Goal: Task Accomplishment & Management: Manage account settings

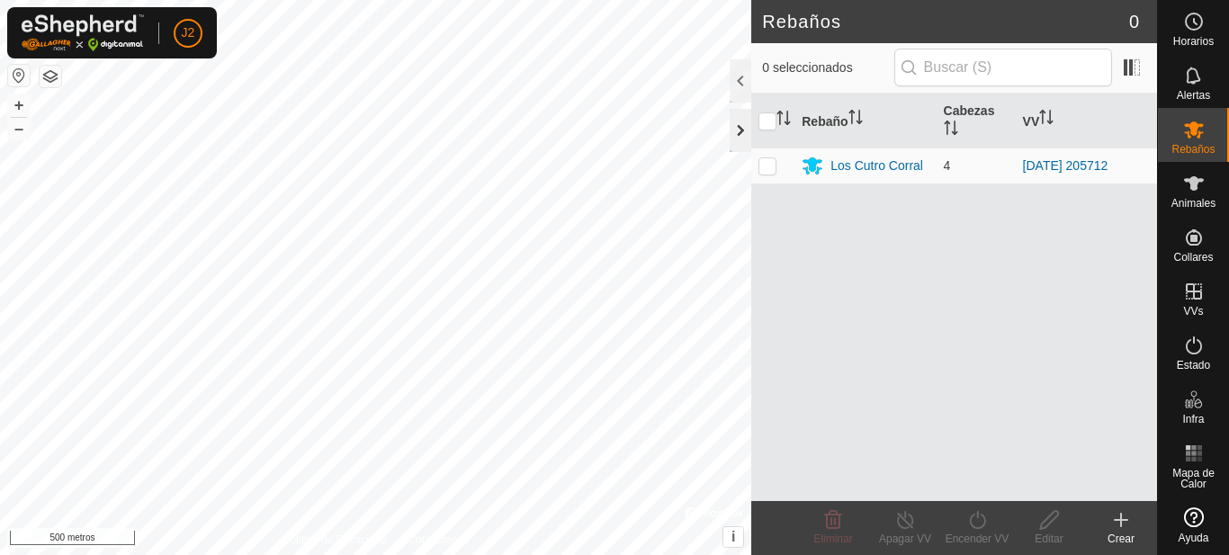
click at [747, 135] on div at bounding box center [740, 130] width 22 height 43
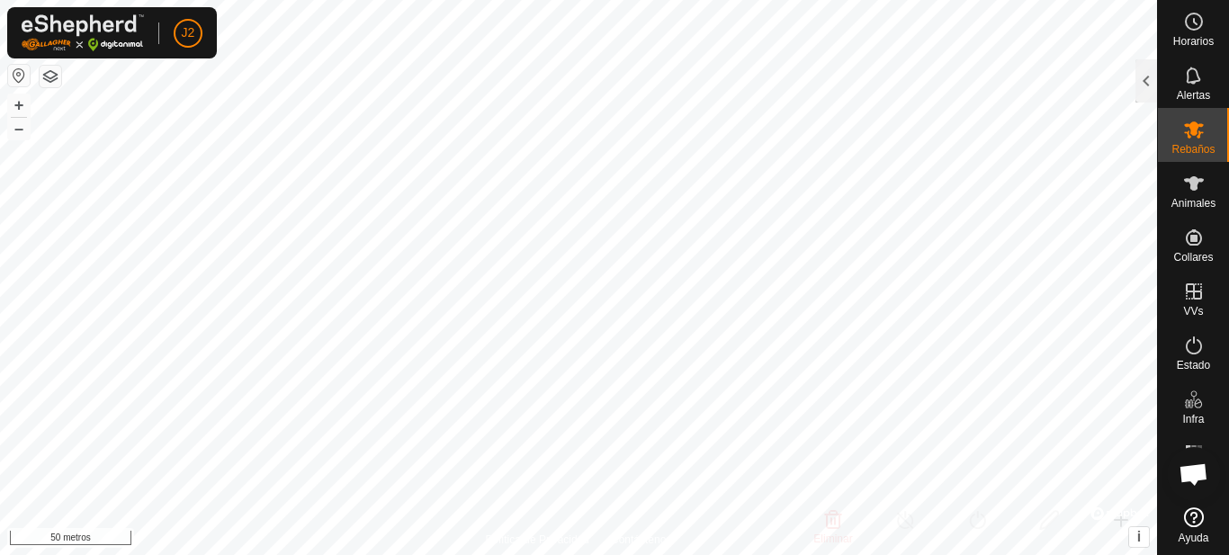
click at [595, 554] on html "J2 Horarios Alertas Rebaños Animales Collares VVs Estado Infra Mapa de Calor Ay…" at bounding box center [614, 277] width 1229 height 555
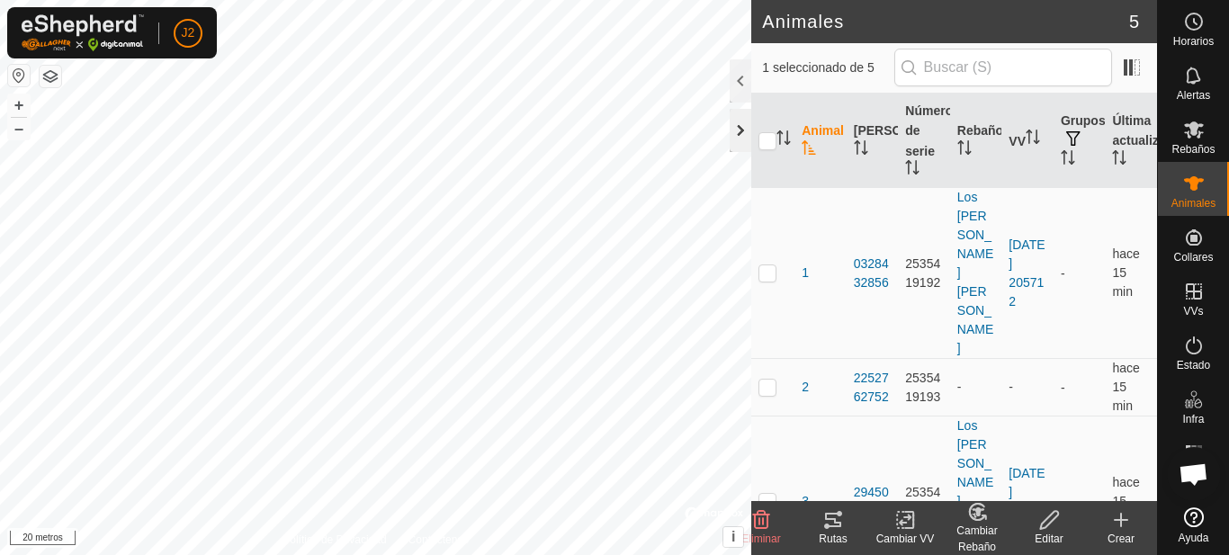
click at [742, 130] on div at bounding box center [740, 130] width 22 height 43
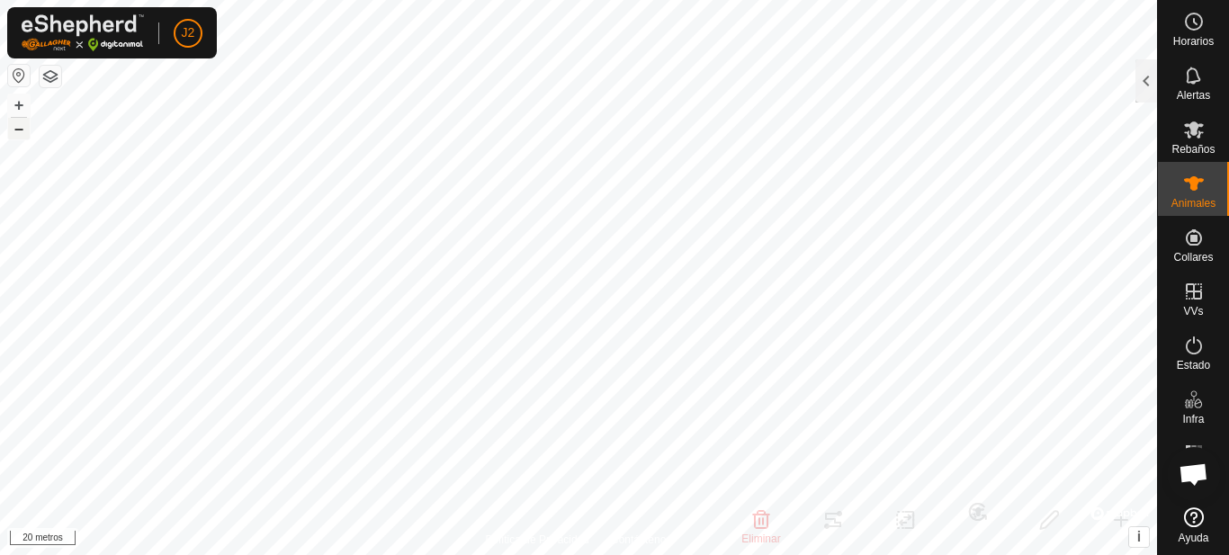
click at [17, 127] on font "–" at bounding box center [18, 128] width 9 height 19
click at [1203, 130] on icon at bounding box center [1194, 130] width 22 height 22
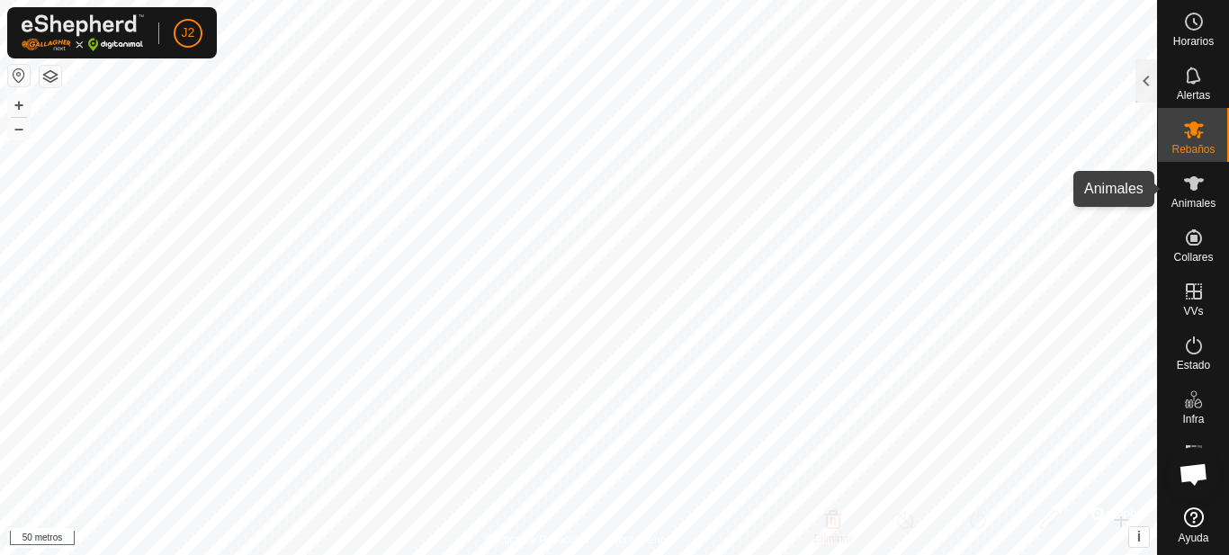
click at [1209, 200] on font "Animales" at bounding box center [1193, 203] width 44 height 13
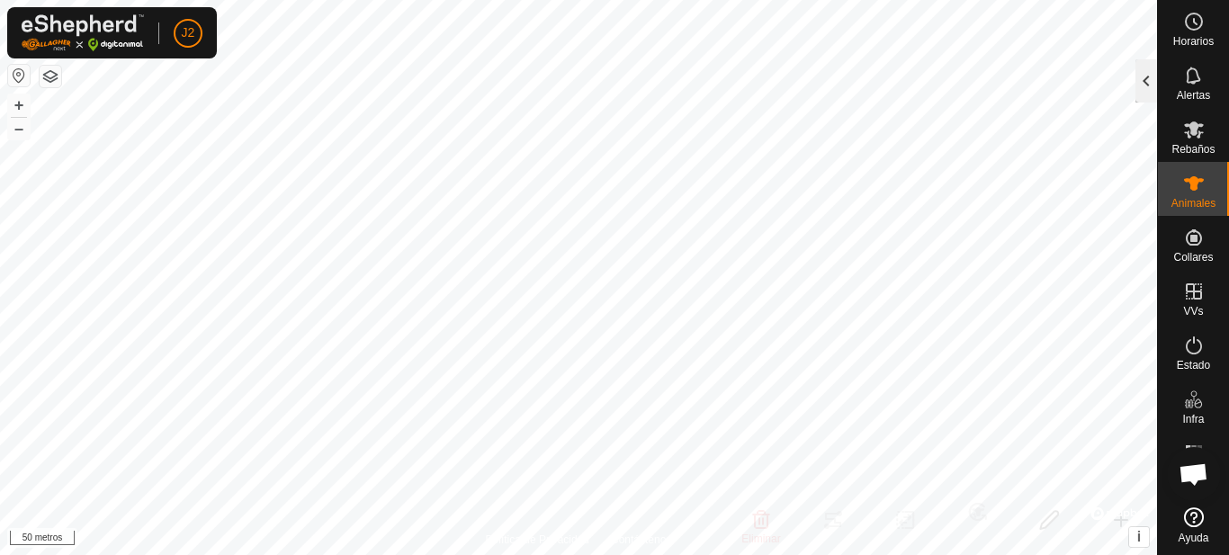
click at [1147, 98] on div at bounding box center [1146, 80] width 22 height 43
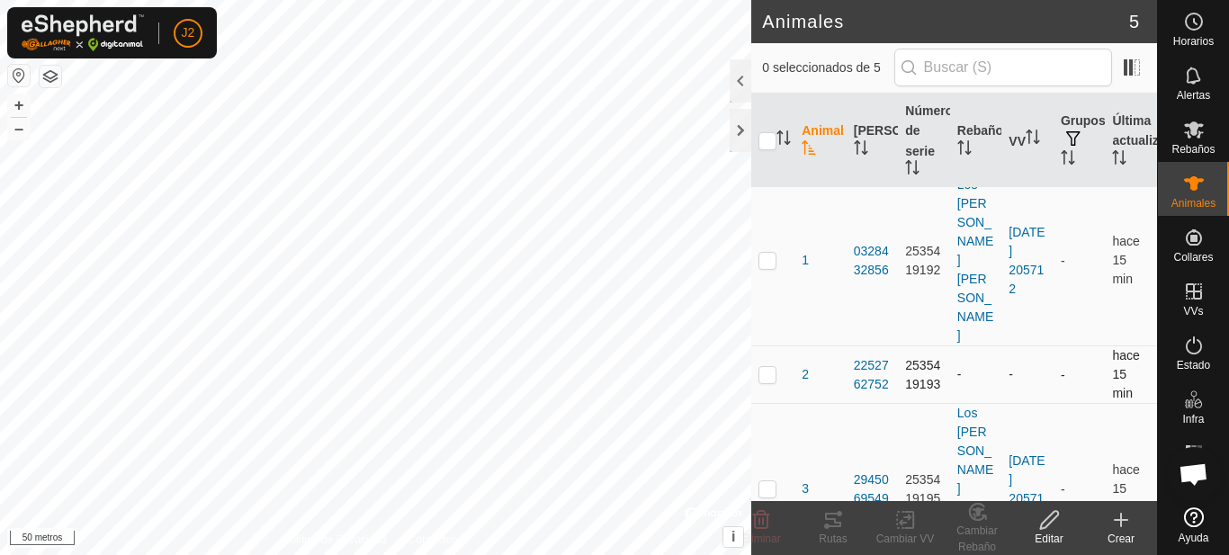
scroll to position [51, 0]
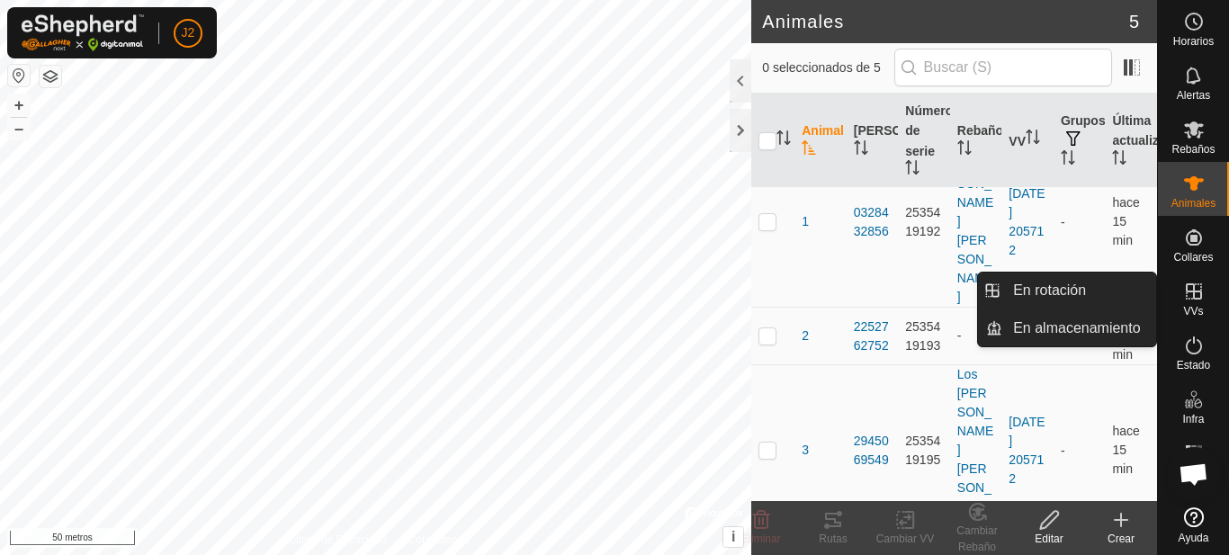
click at [1194, 306] on font "VVs" at bounding box center [1193, 311] width 20 height 13
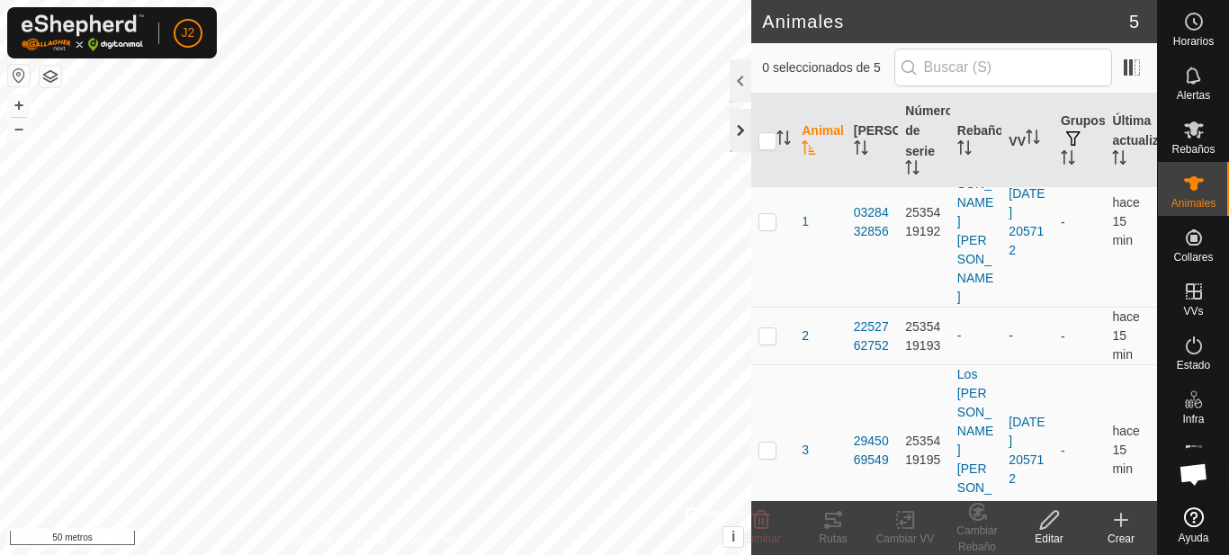
click at [741, 129] on div at bounding box center [740, 130] width 22 height 43
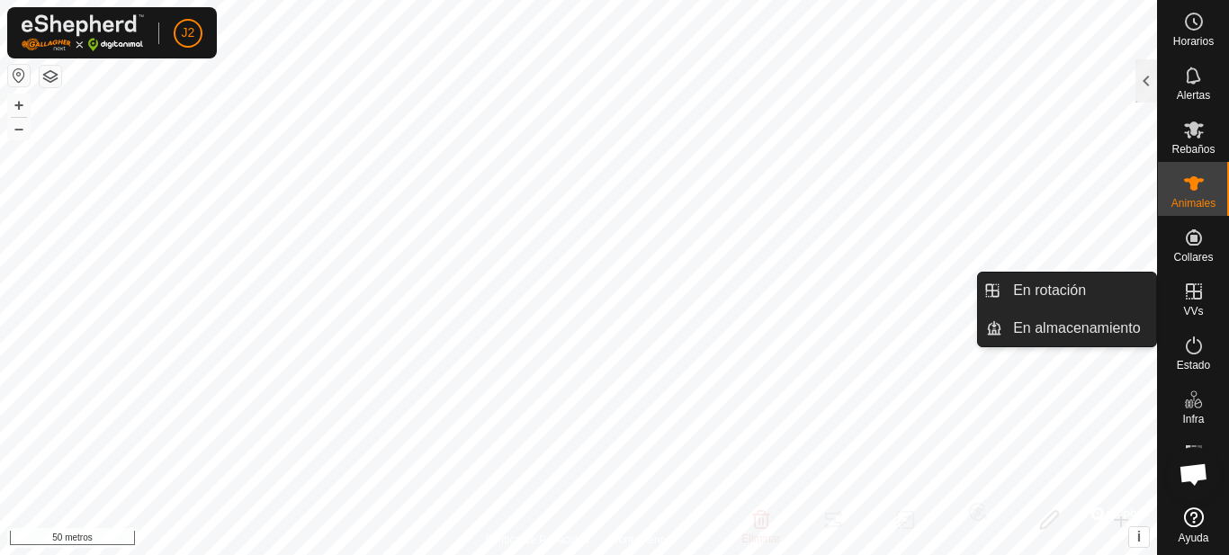
click at [1203, 308] on div "VVs" at bounding box center [1193, 297] width 71 height 54
click at [1109, 290] on link "En rotación" at bounding box center [1079, 291] width 154 height 36
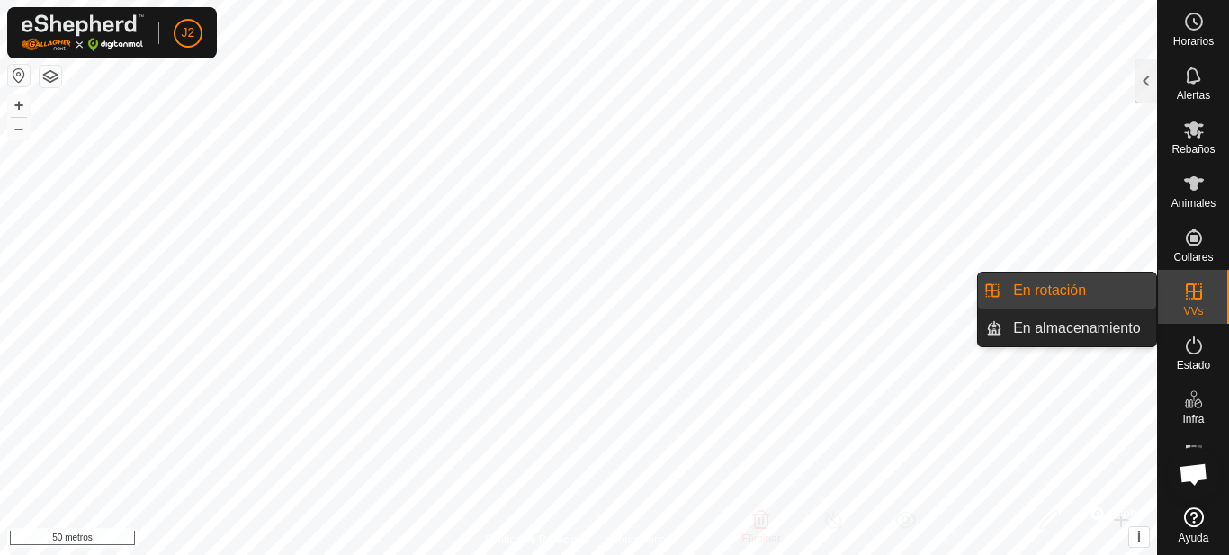
click at [1067, 295] on link "En rotación" at bounding box center [1079, 291] width 154 height 36
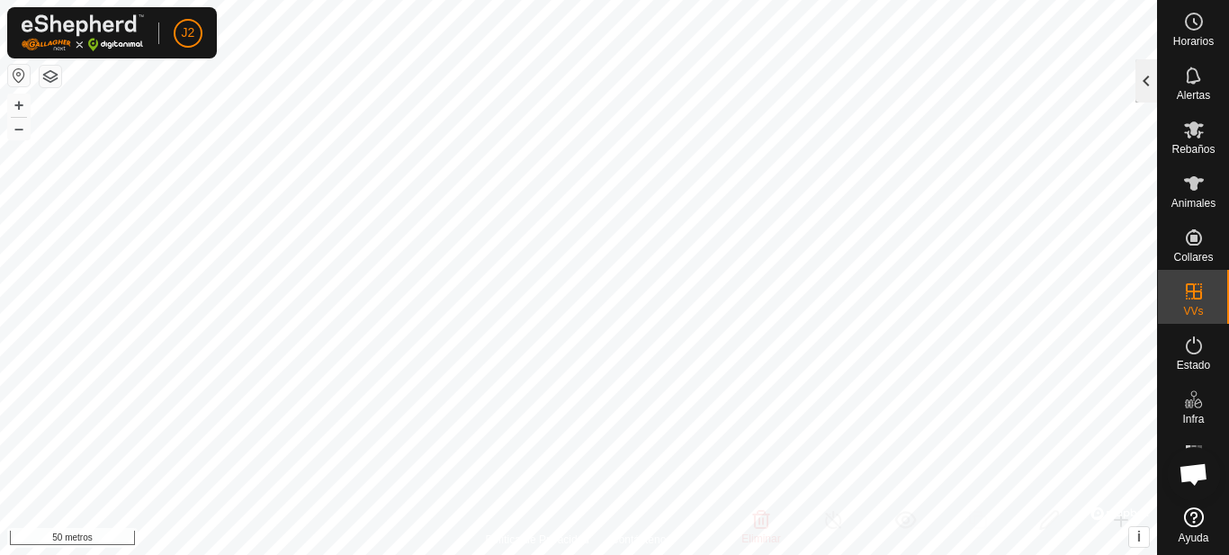
click at [1140, 84] on div at bounding box center [1146, 80] width 22 height 43
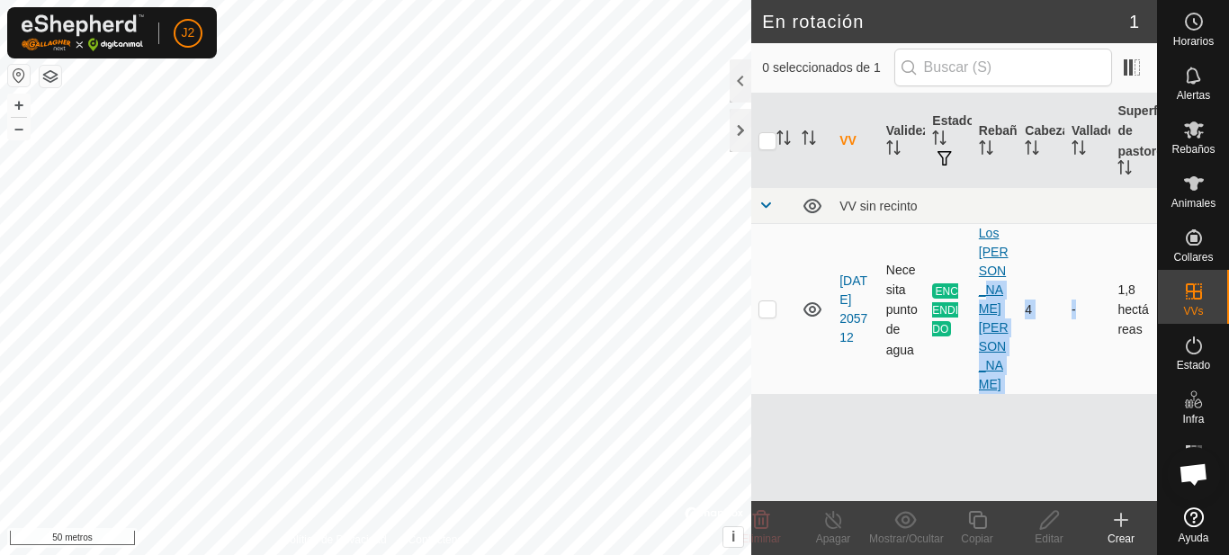
drag, startPoint x: 1083, startPoint y: 277, endPoint x: 994, endPoint y: 277, distance: 89.0
click at [994, 277] on tr "2025-10-12 205712 Necesita punto de agua ENCENDIDO Los Cutro Corral 4 - 1,8 hec…" at bounding box center [954, 309] width 406 height 171
click at [746, 82] on div at bounding box center [740, 80] width 22 height 43
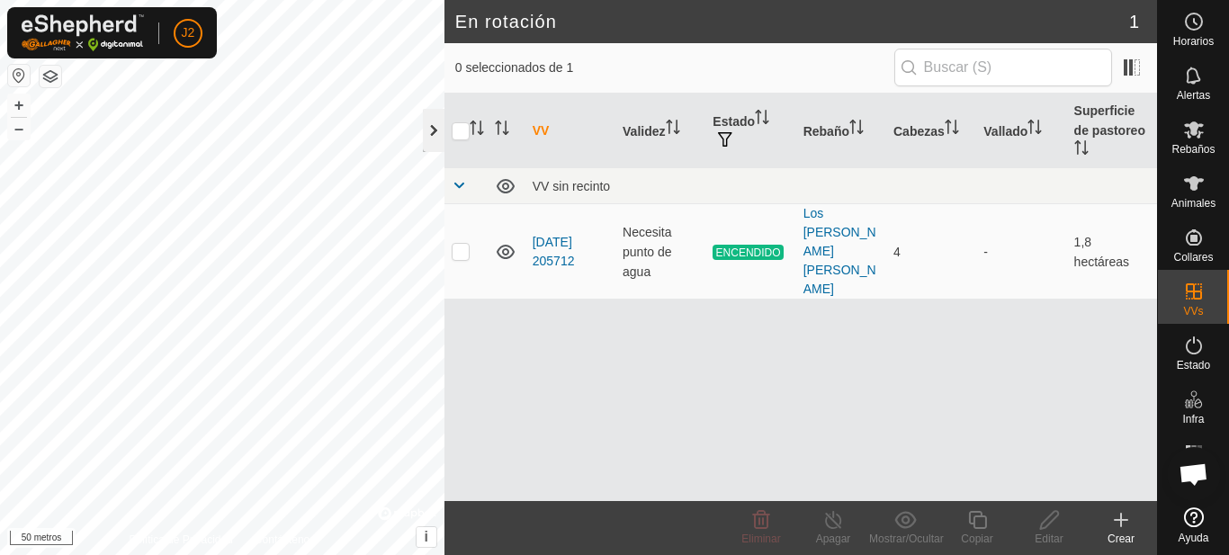
click at [429, 135] on div at bounding box center [434, 130] width 22 height 43
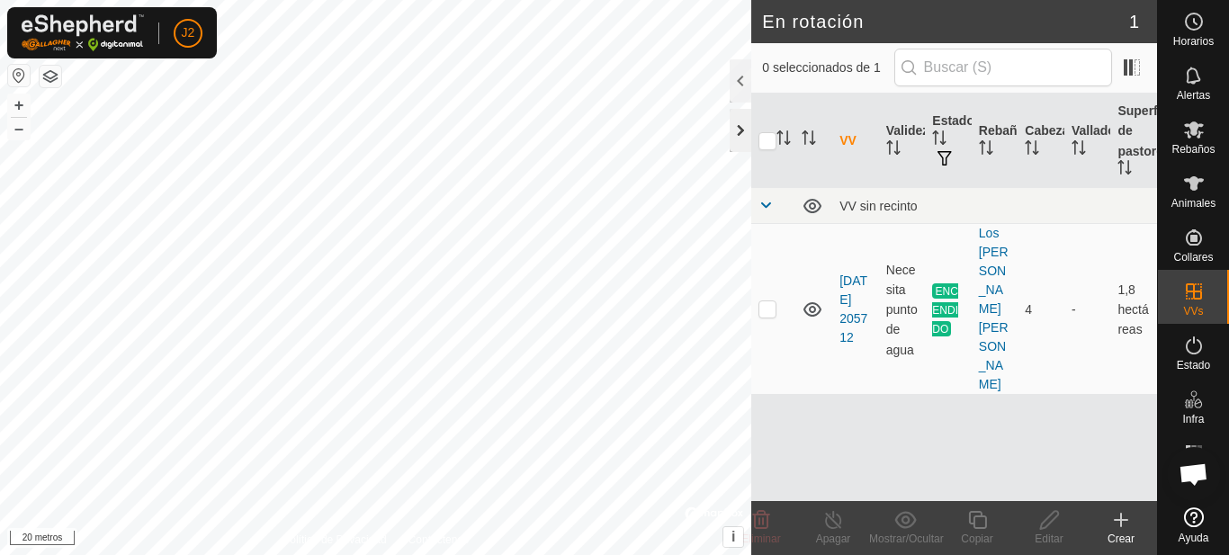
click at [742, 129] on div at bounding box center [740, 130] width 22 height 43
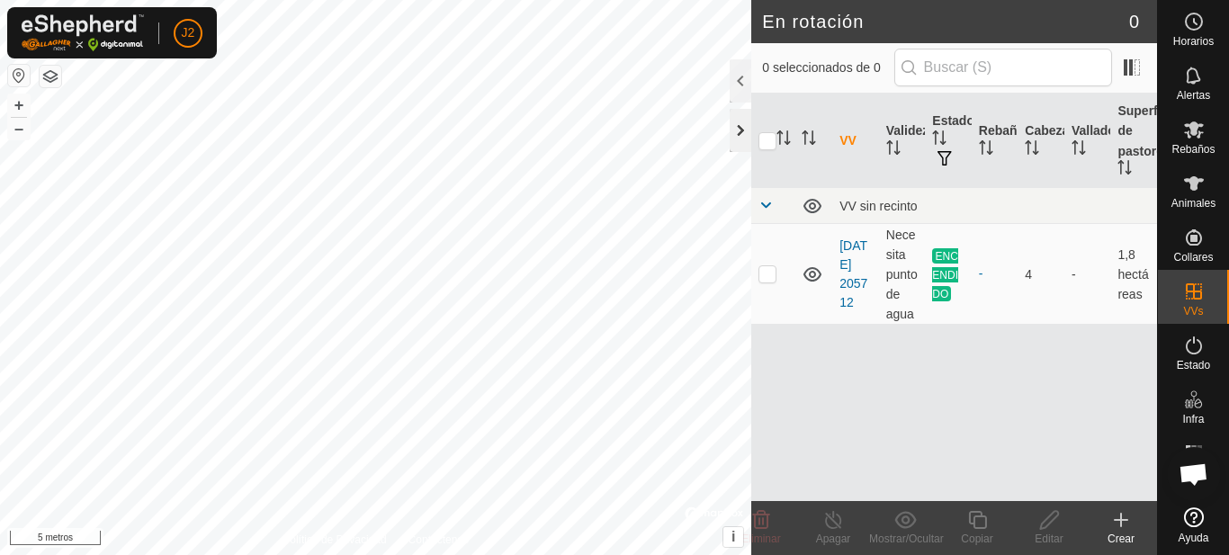
click at [743, 134] on div at bounding box center [740, 130] width 22 height 43
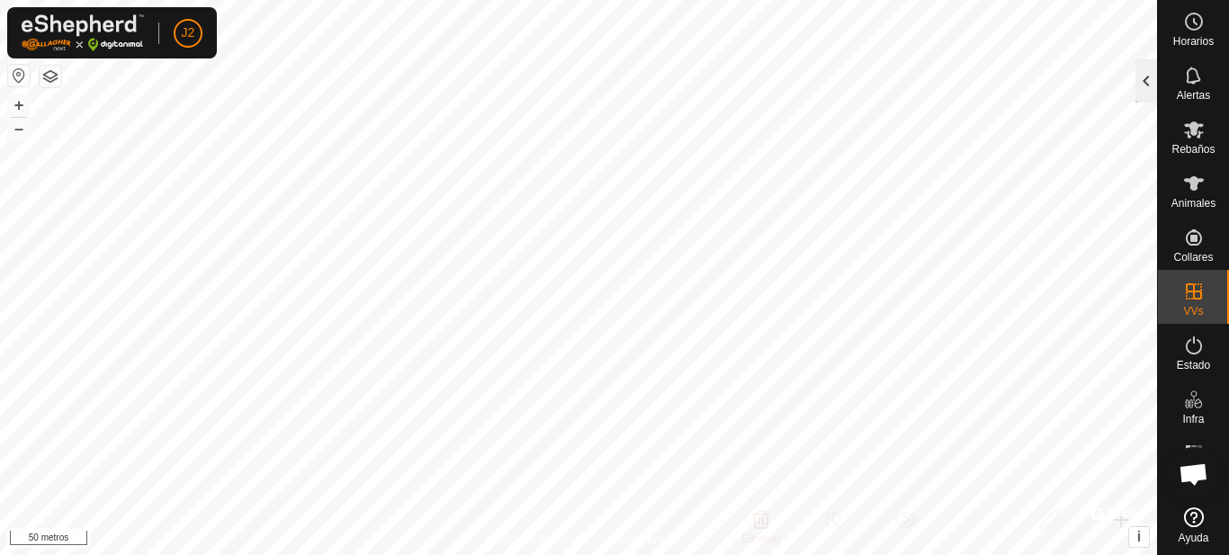
click at [1144, 77] on div at bounding box center [1146, 80] width 22 height 43
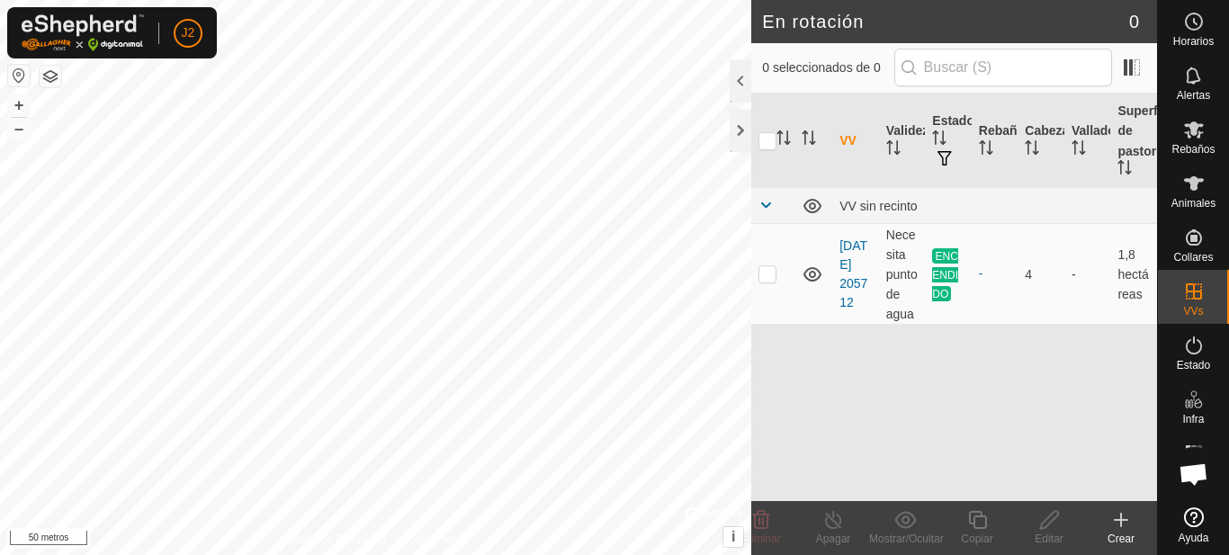
click at [1121, 530] on icon at bounding box center [1121, 520] width 22 height 22
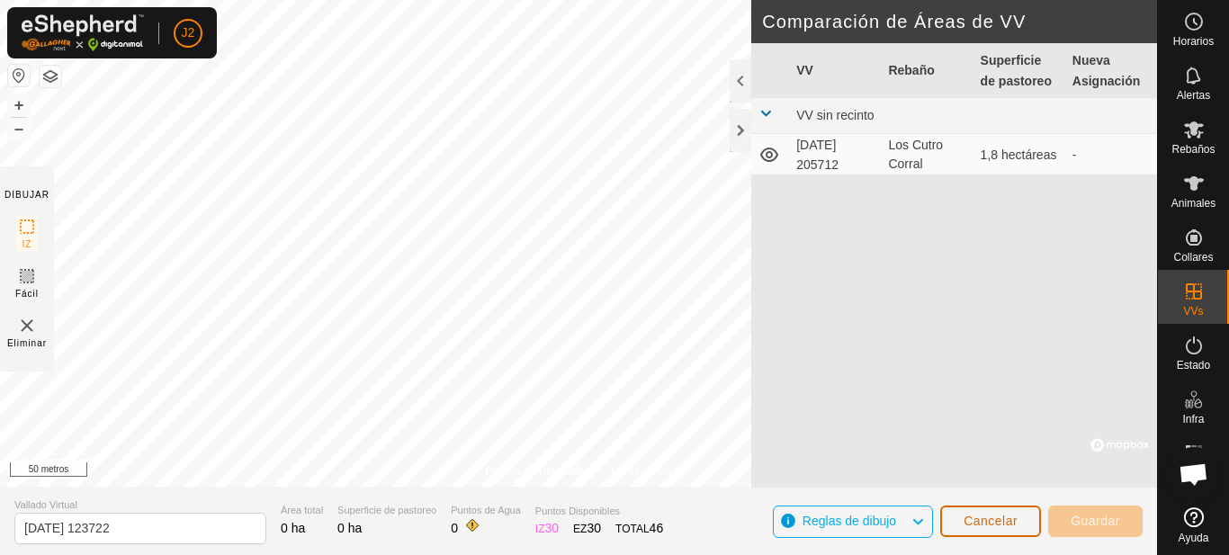
click at [971, 514] on font "Cancelar" at bounding box center [990, 521] width 54 height 14
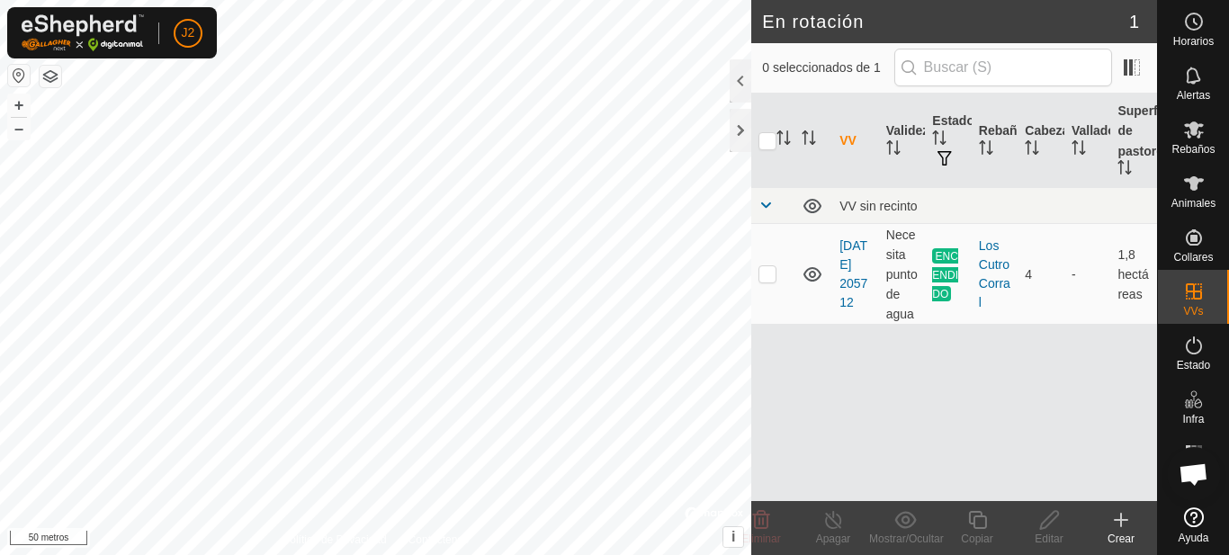
click at [1113, 519] on icon at bounding box center [1121, 520] width 22 height 22
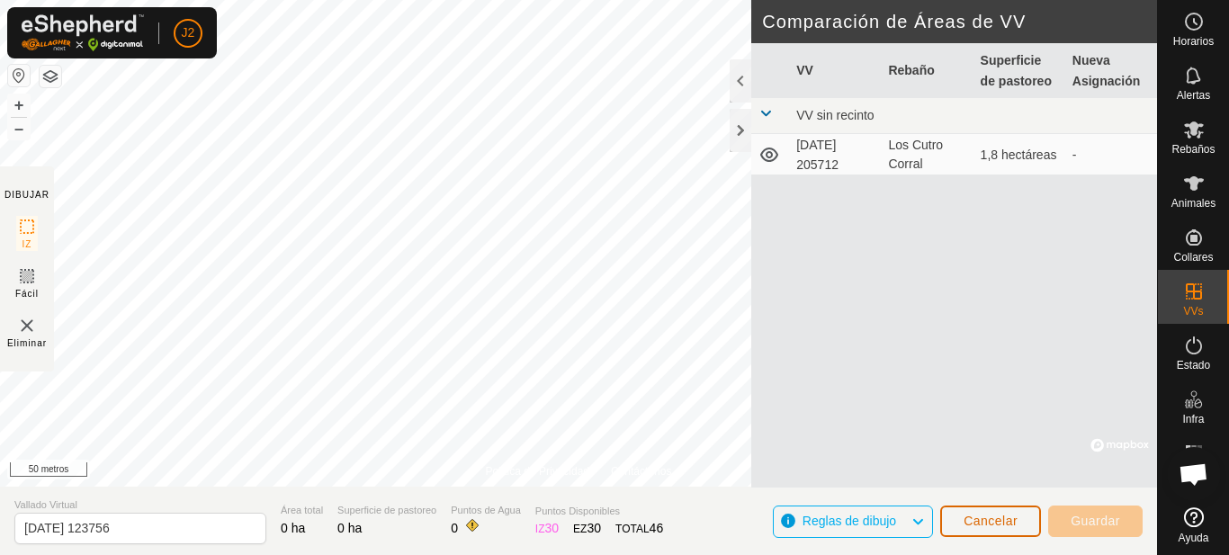
click at [1019, 524] on button "Cancelar" at bounding box center [990, 520] width 101 height 31
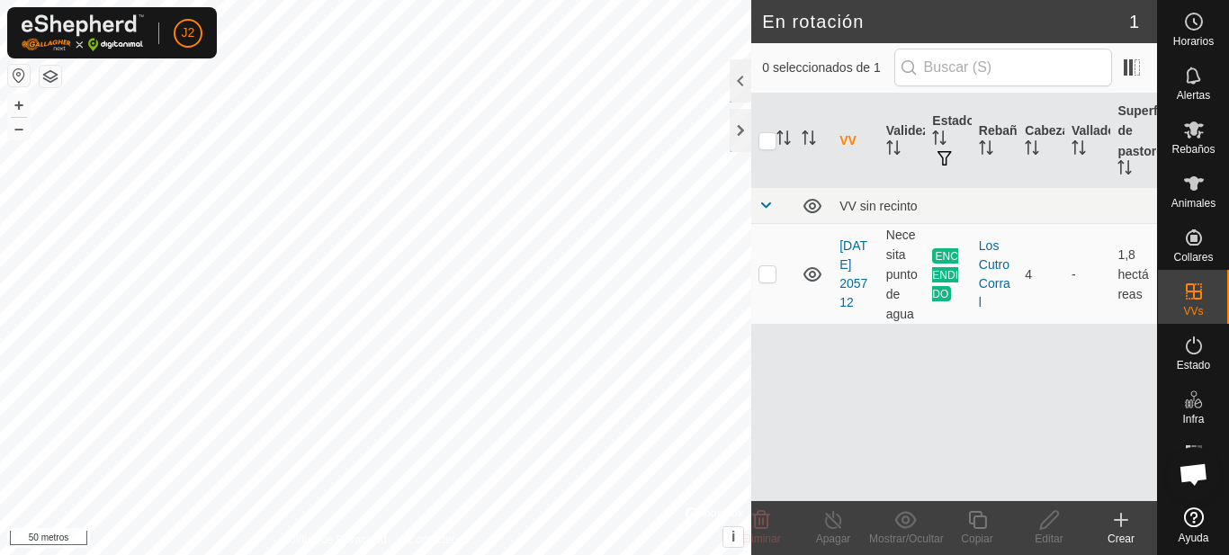
click at [1123, 520] on icon at bounding box center [1120, 520] width 13 height 0
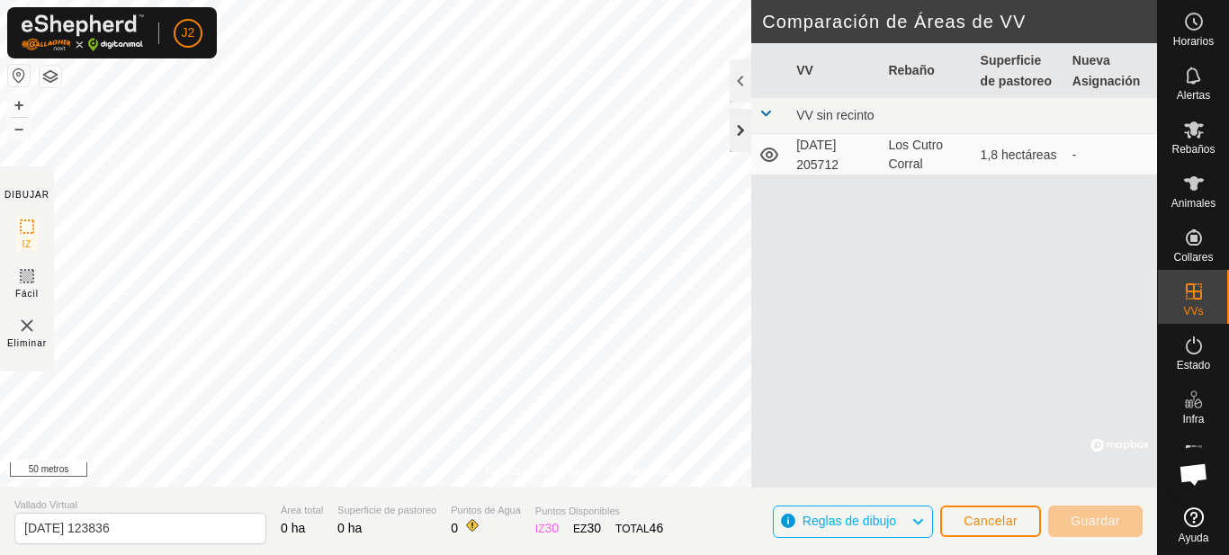
click at [740, 127] on div at bounding box center [740, 130] width 22 height 43
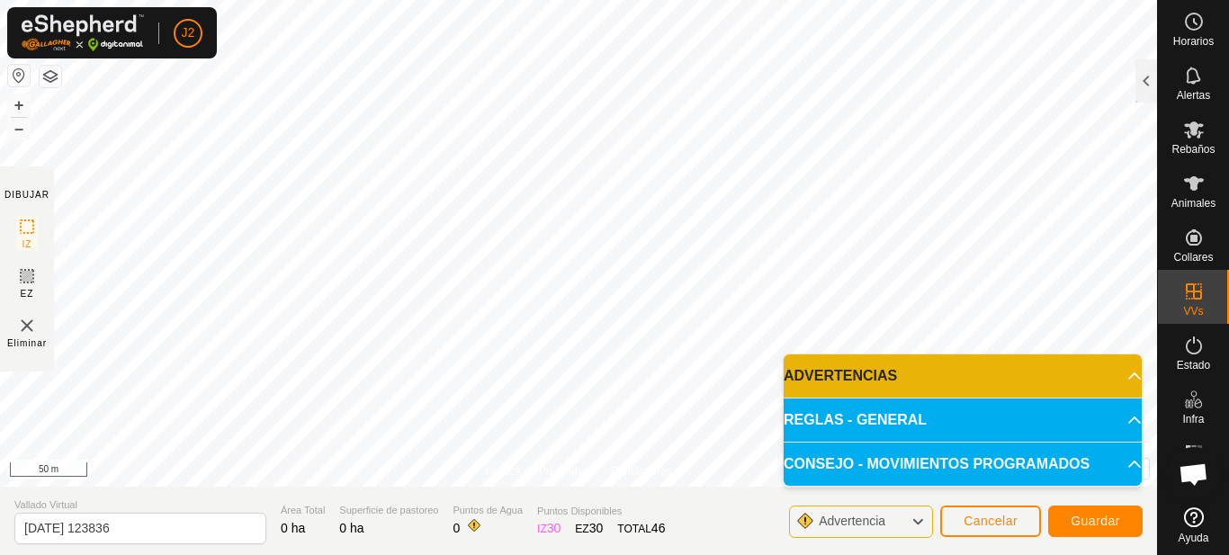
click at [1114, 369] on p-accordion-header "ADVERTENCIAS" at bounding box center [962, 375] width 358 height 43
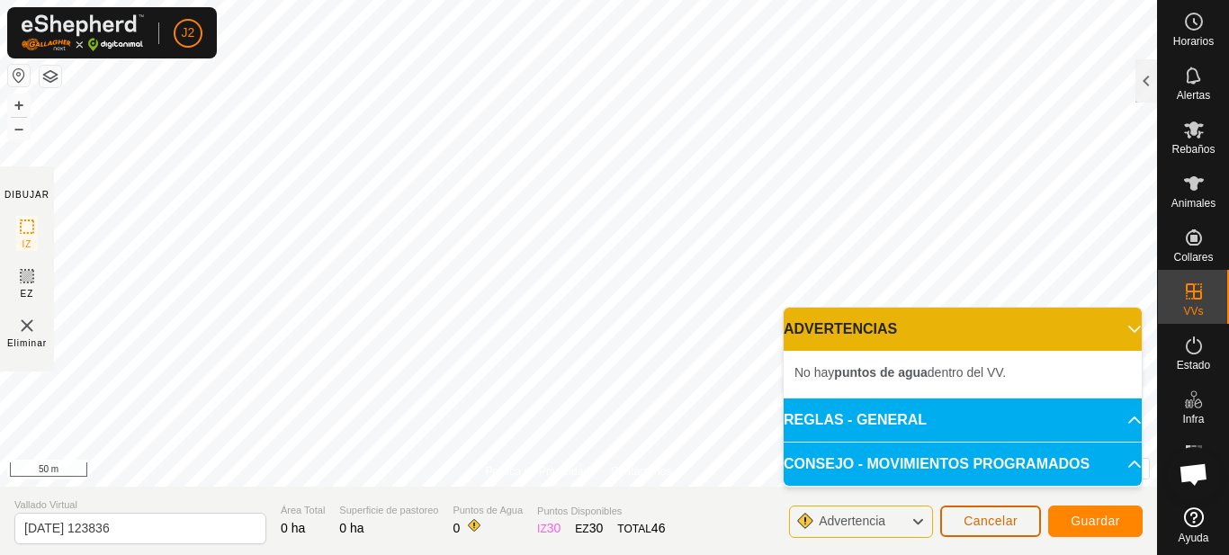
click at [1022, 524] on button "Cancelar" at bounding box center [990, 520] width 101 height 31
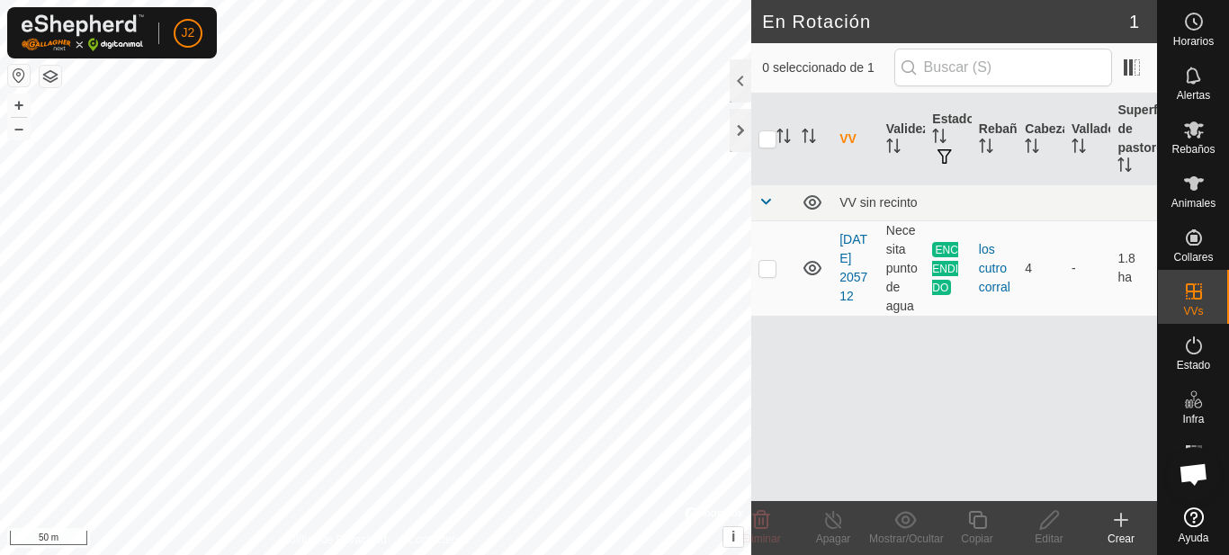
click at [1116, 522] on icon at bounding box center [1121, 520] width 22 height 22
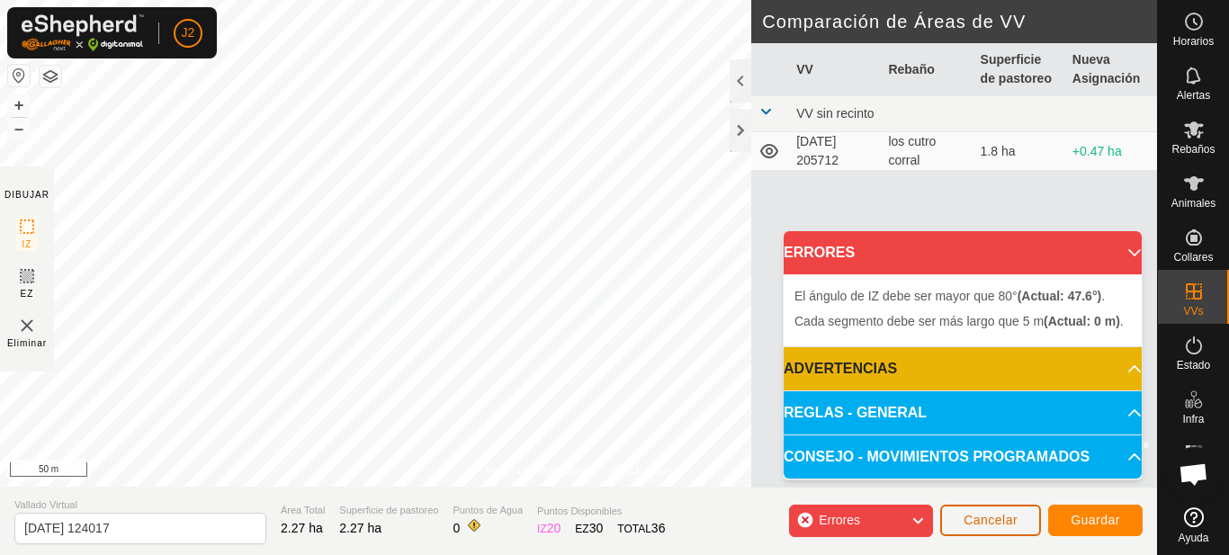
click at [971, 517] on span "Cancelar" at bounding box center [990, 520] width 54 height 14
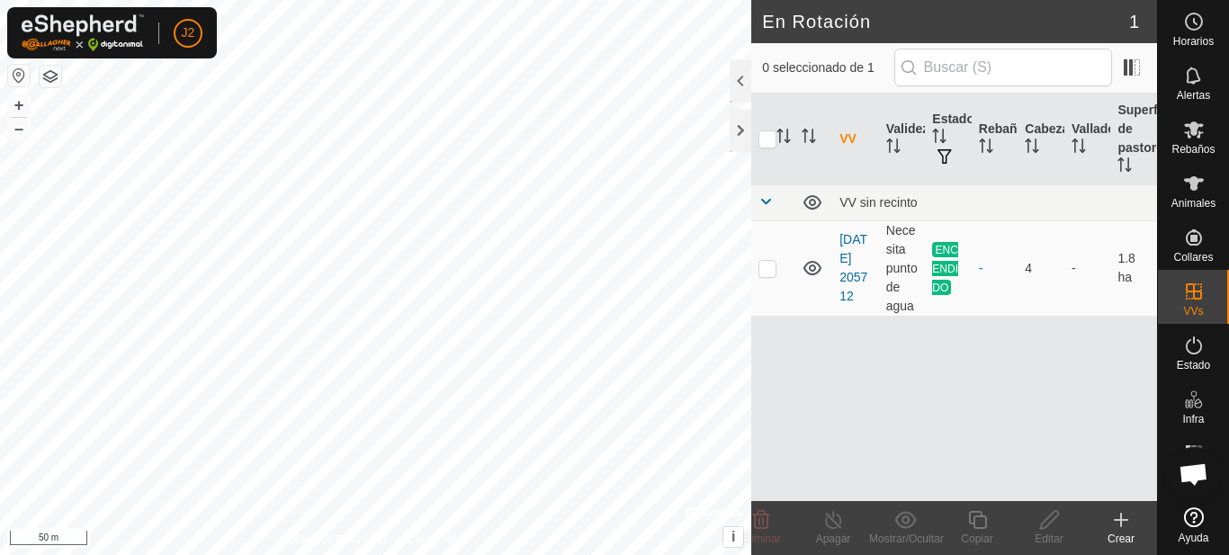
click at [1124, 534] on div "Crear" at bounding box center [1121, 539] width 72 height 16
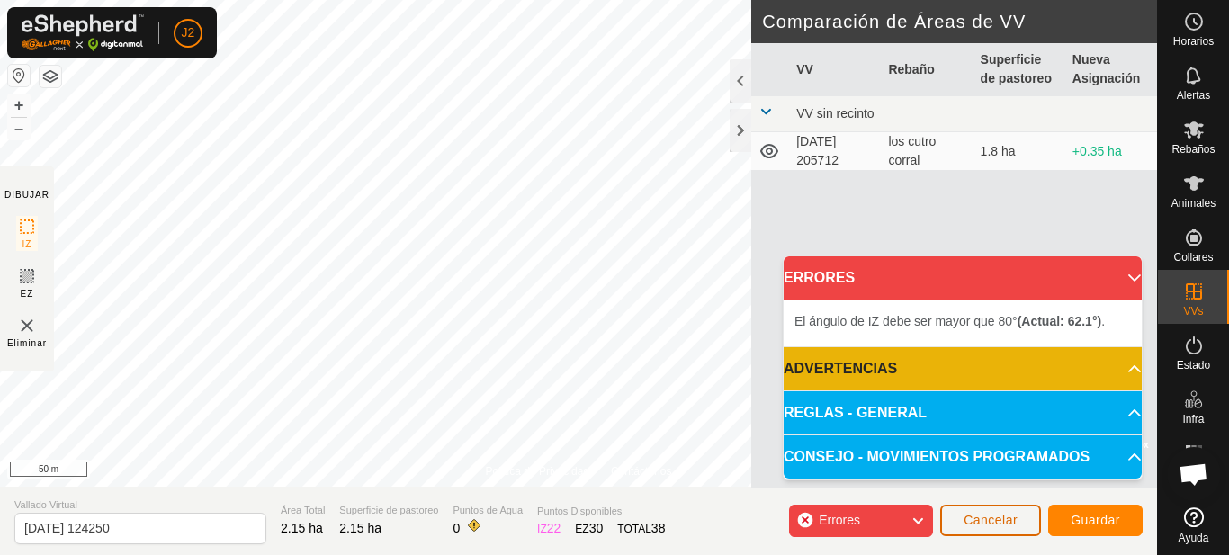
click at [962, 522] on button "Cancelar" at bounding box center [990, 520] width 101 height 31
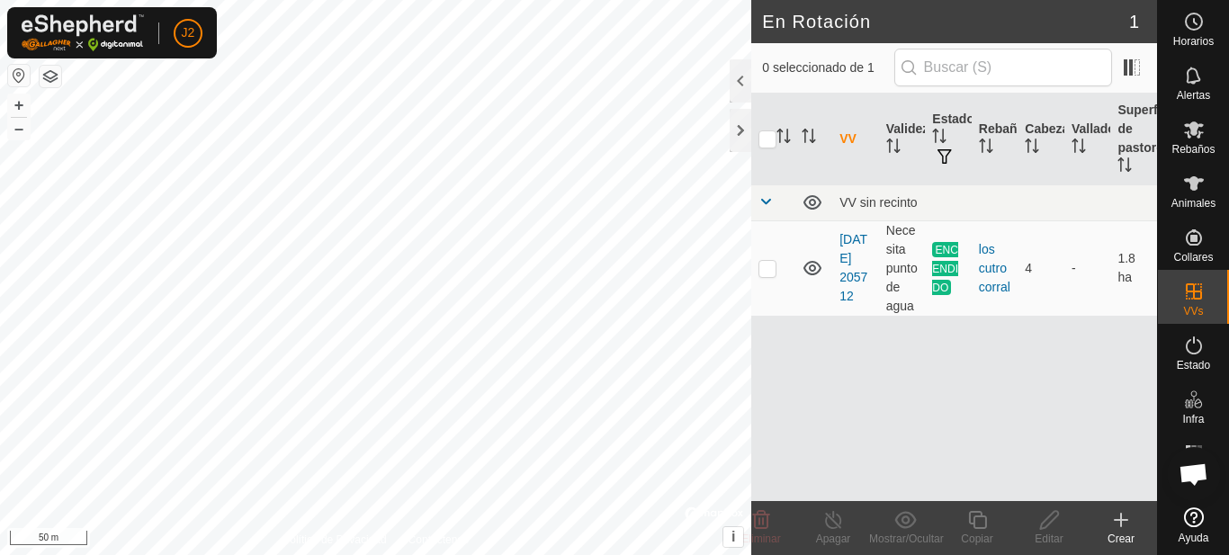
click at [1127, 532] on div "Crear" at bounding box center [1121, 539] width 72 height 16
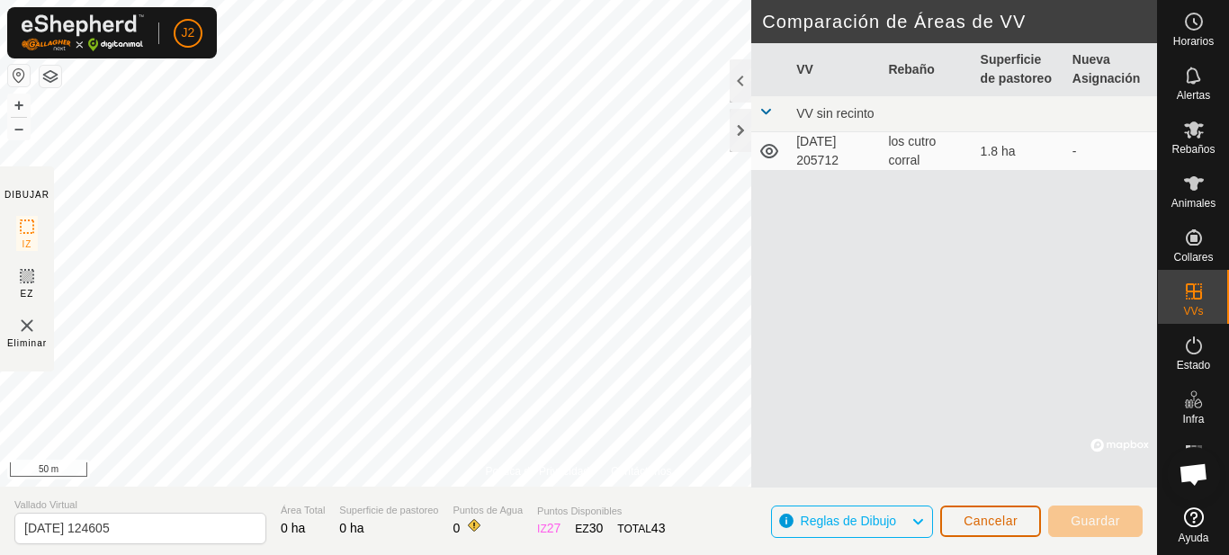
click at [1018, 529] on button "Cancelar" at bounding box center [990, 520] width 101 height 31
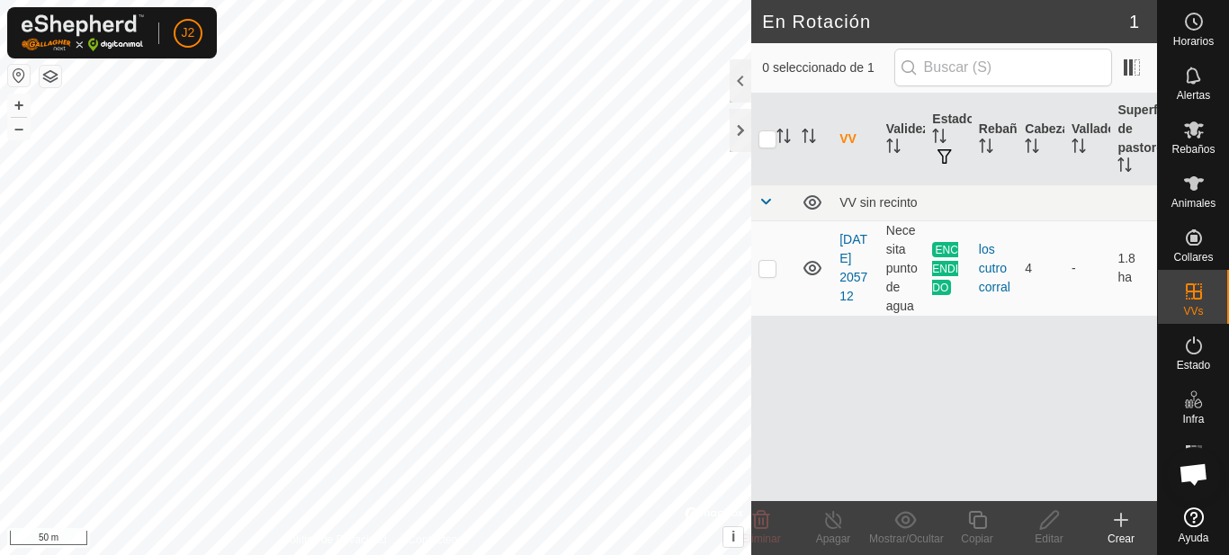
click at [1120, 520] on icon at bounding box center [1120, 520] width 13 height 0
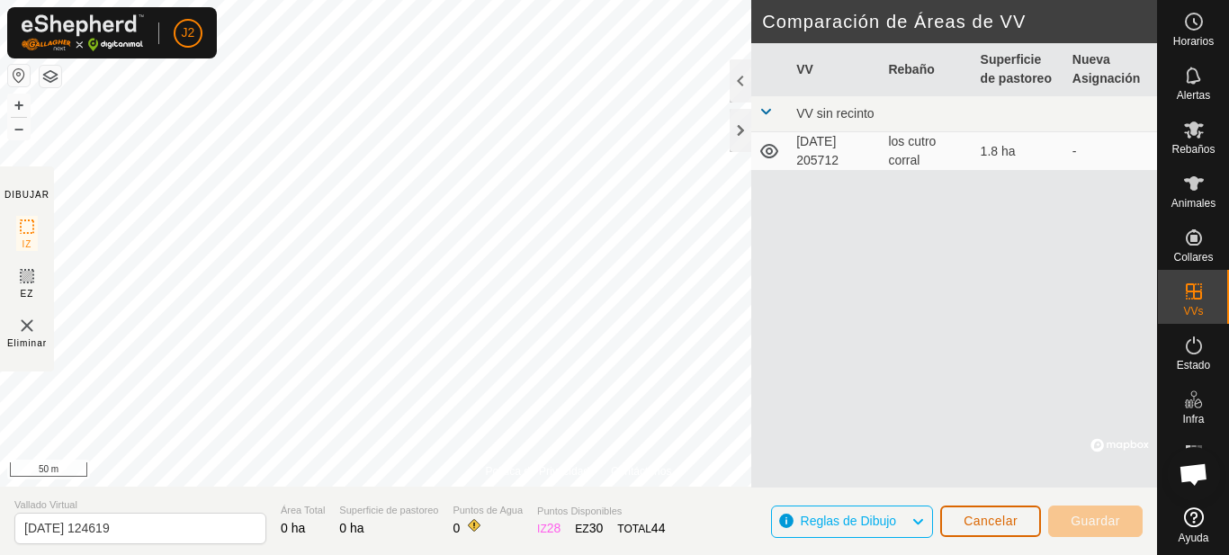
click at [1006, 523] on span "Cancelar" at bounding box center [990, 521] width 54 height 14
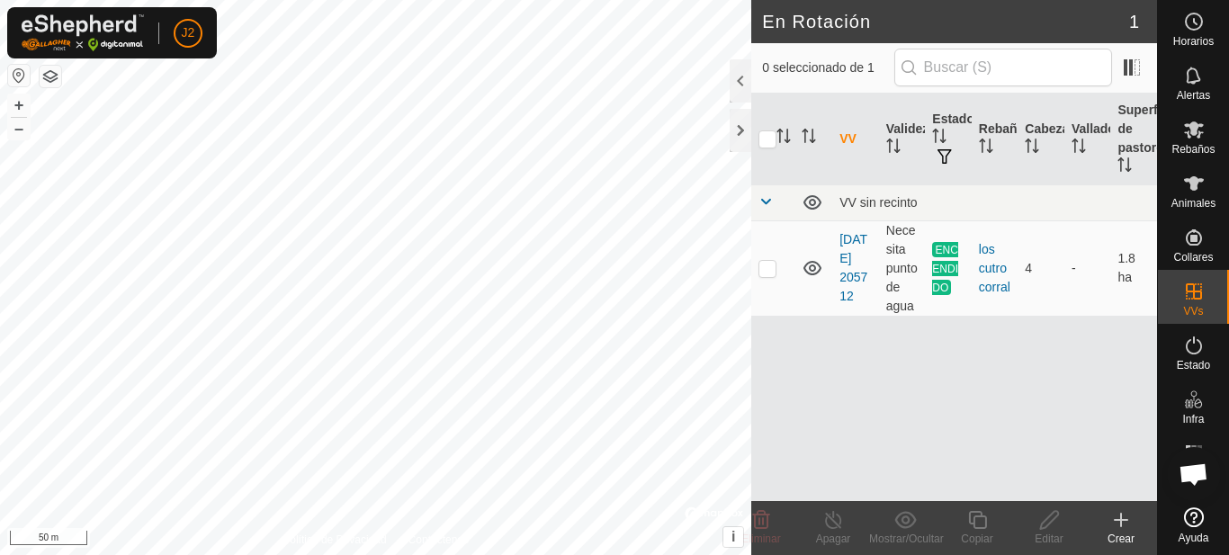
click at [1121, 515] on icon at bounding box center [1121, 520] width 0 height 13
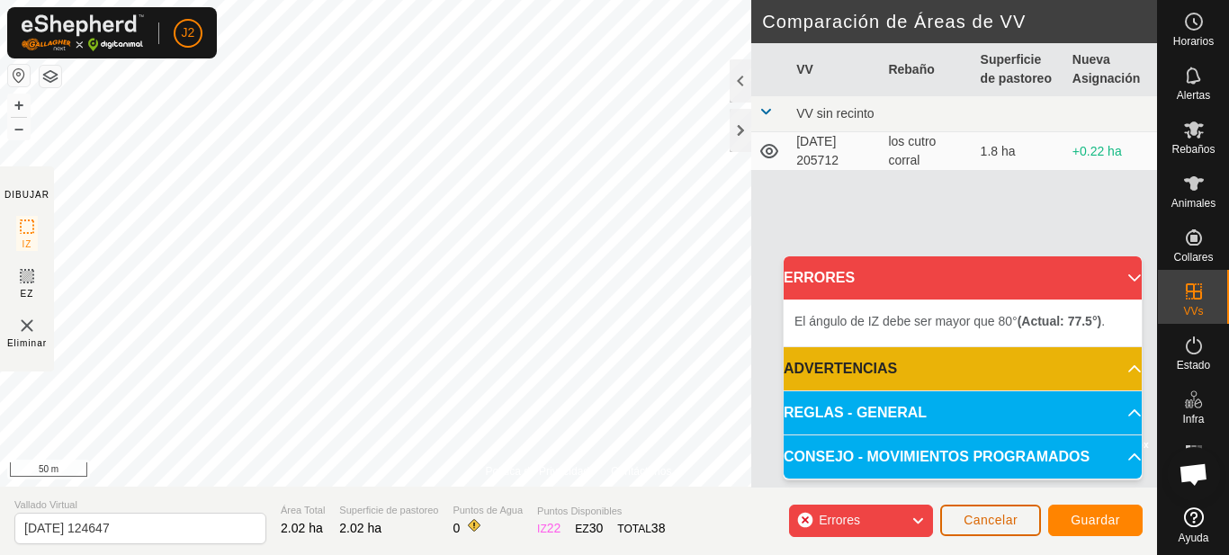
click at [979, 532] on button "Cancelar" at bounding box center [990, 520] width 101 height 31
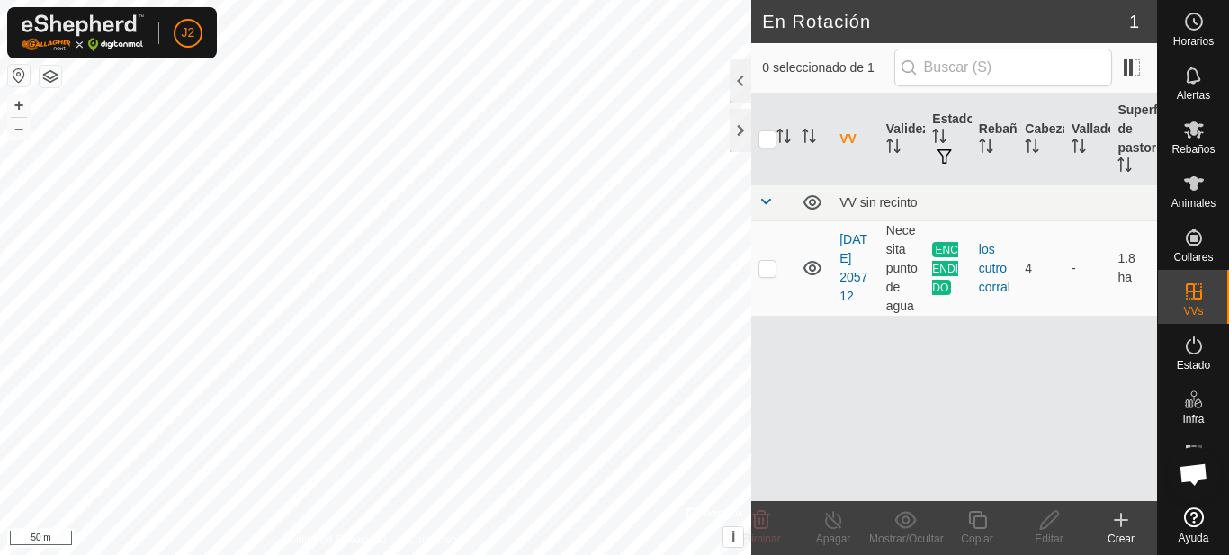
click at [1121, 523] on icon at bounding box center [1121, 520] width 0 height 13
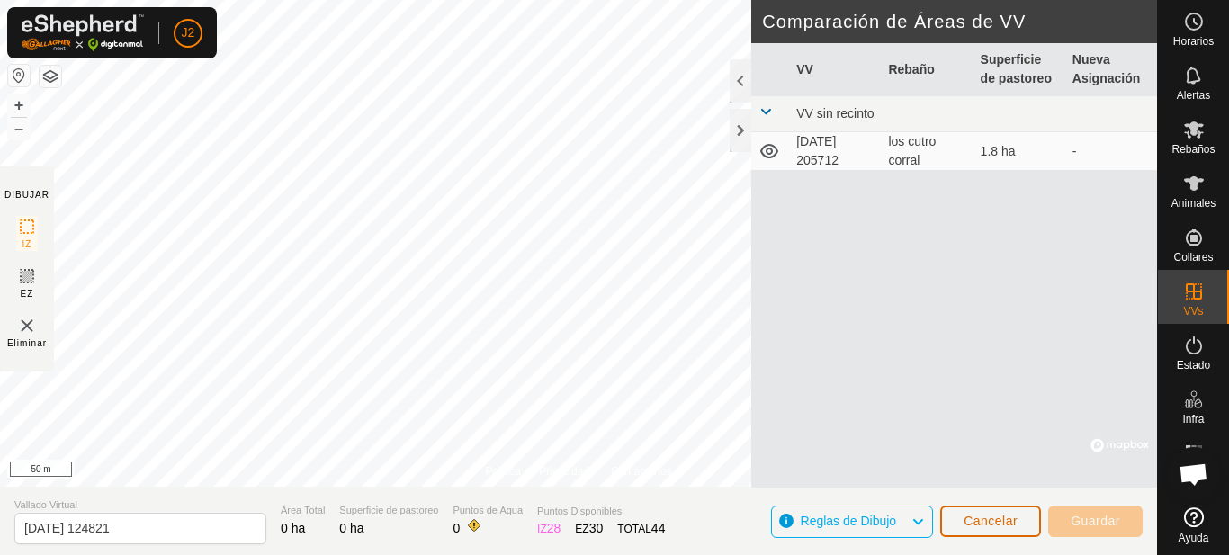
click at [988, 527] on span "Cancelar" at bounding box center [990, 521] width 54 height 14
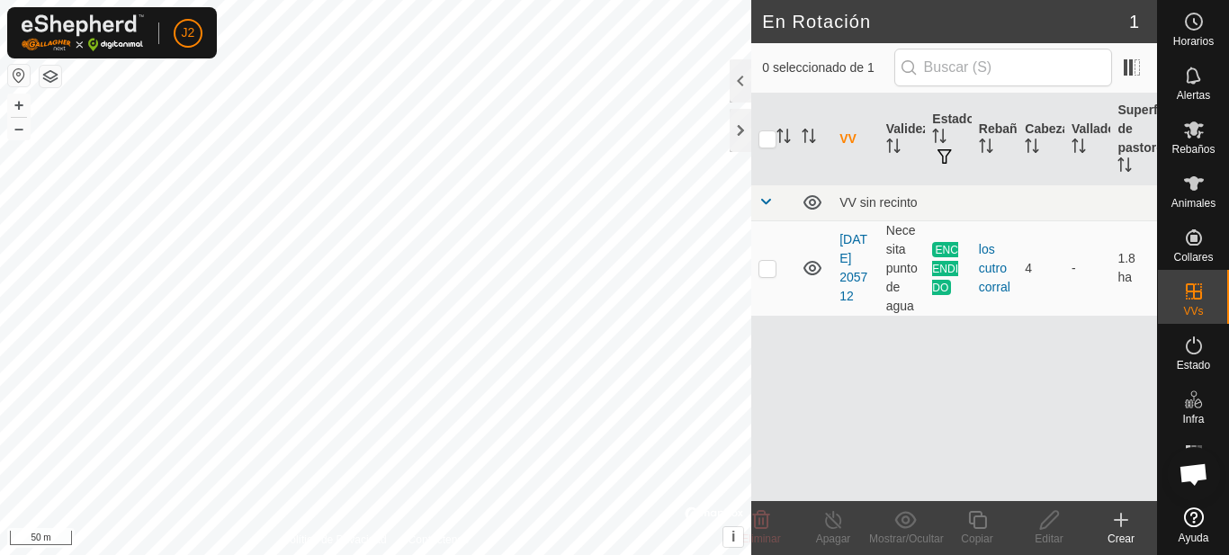
click at [1128, 523] on icon at bounding box center [1121, 520] width 22 height 22
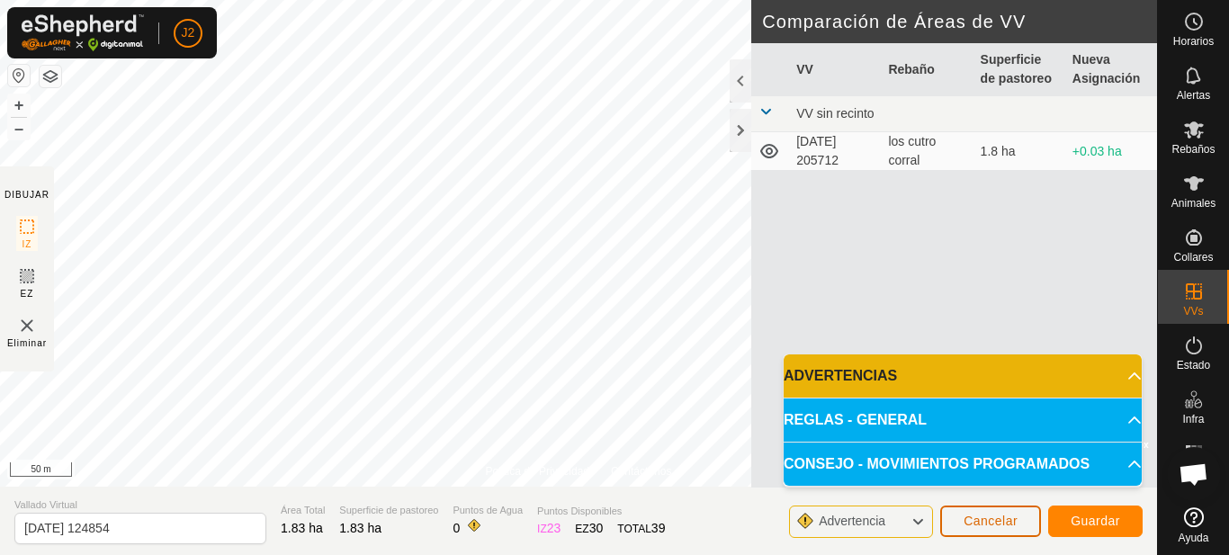
click at [986, 524] on span "Cancelar" at bounding box center [990, 521] width 54 height 14
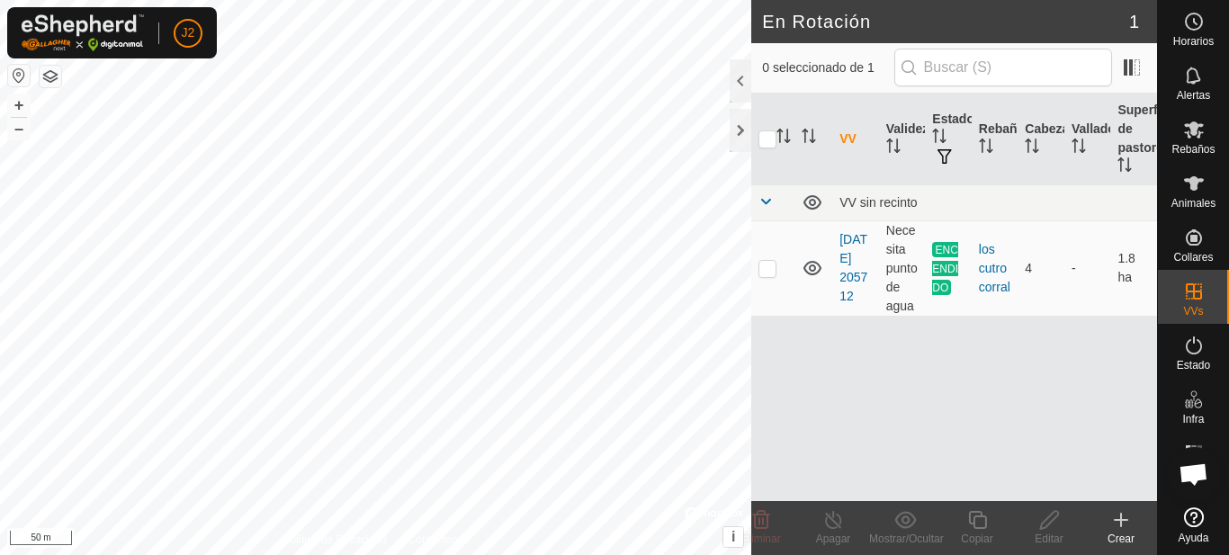
click at [1118, 522] on icon at bounding box center [1121, 520] width 22 height 22
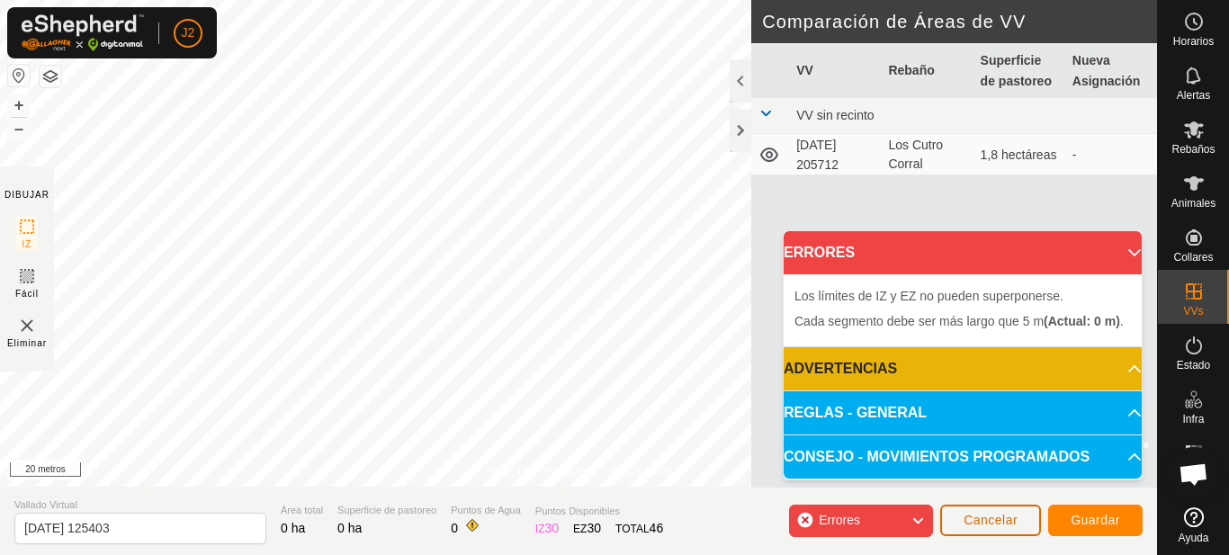
click at [988, 517] on font "Cancelar" at bounding box center [990, 520] width 54 height 14
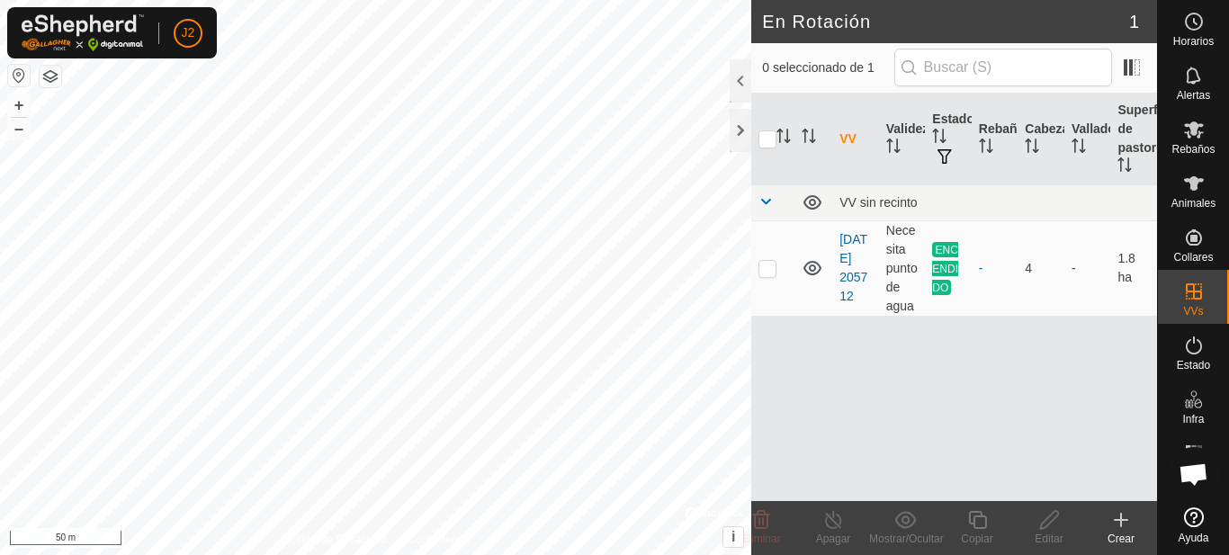
click at [1126, 520] on icon at bounding box center [1120, 520] width 13 height 0
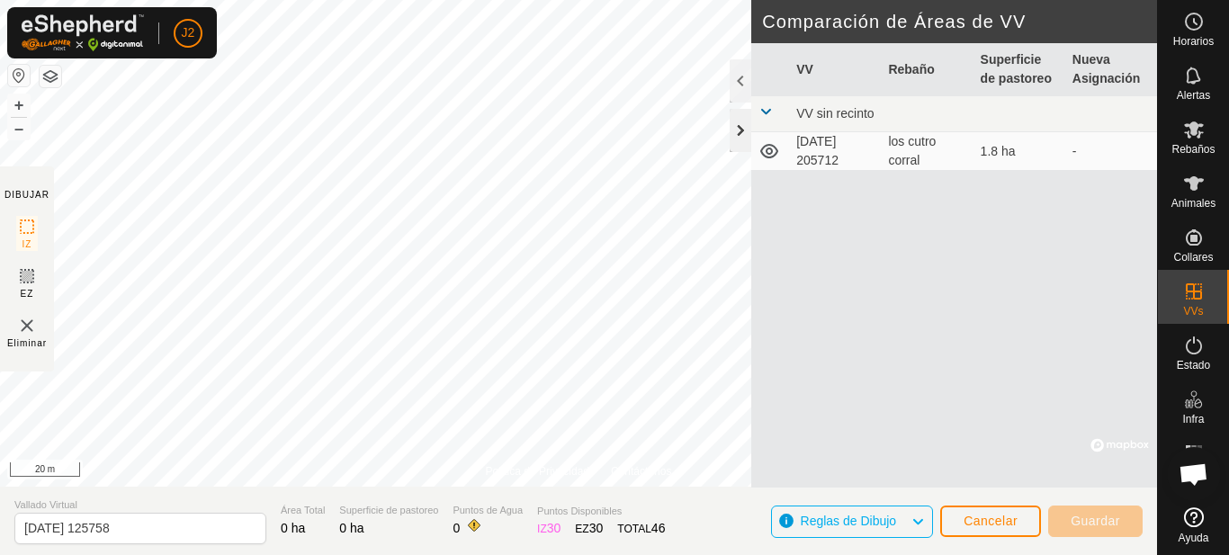
click at [739, 126] on div at bounding box center [740, 130] width 22 height 43
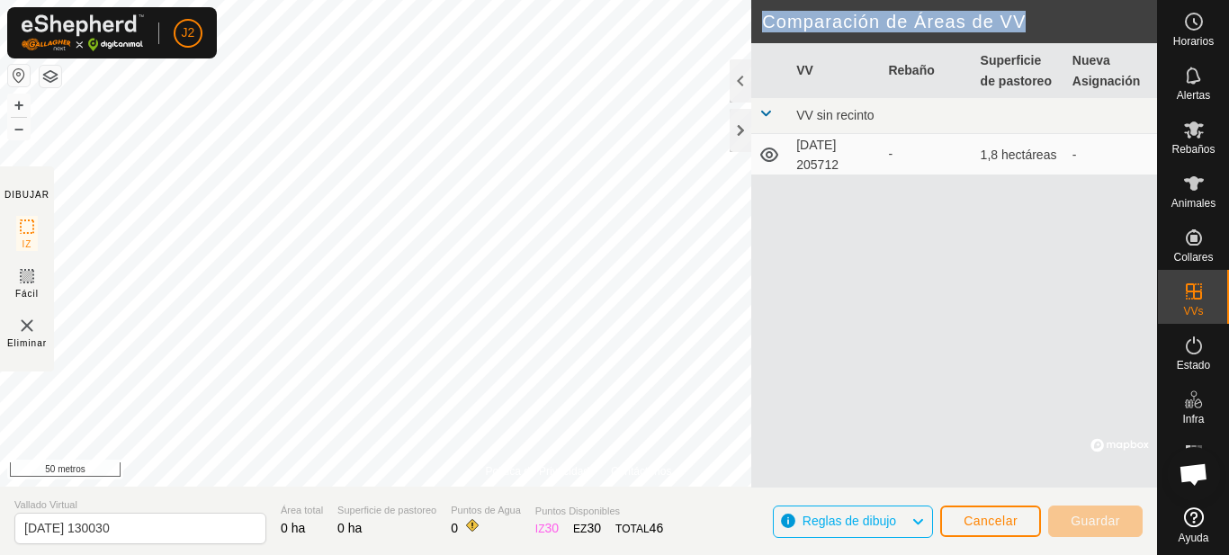
drag, startPoint x: 734, startPoint y: 133, endPoint x: 883, endPoint y: 368, distance: 278.2
click at [859, 353] on div "Comparación de Áreas de VV VV Rebaño Superficie de pastoreo Nueva Asignación VV…" at bounding box center [954, 222] width 406 height 444
click at [743, 132] on div at bounding box center [740, 130] width 22 height 43
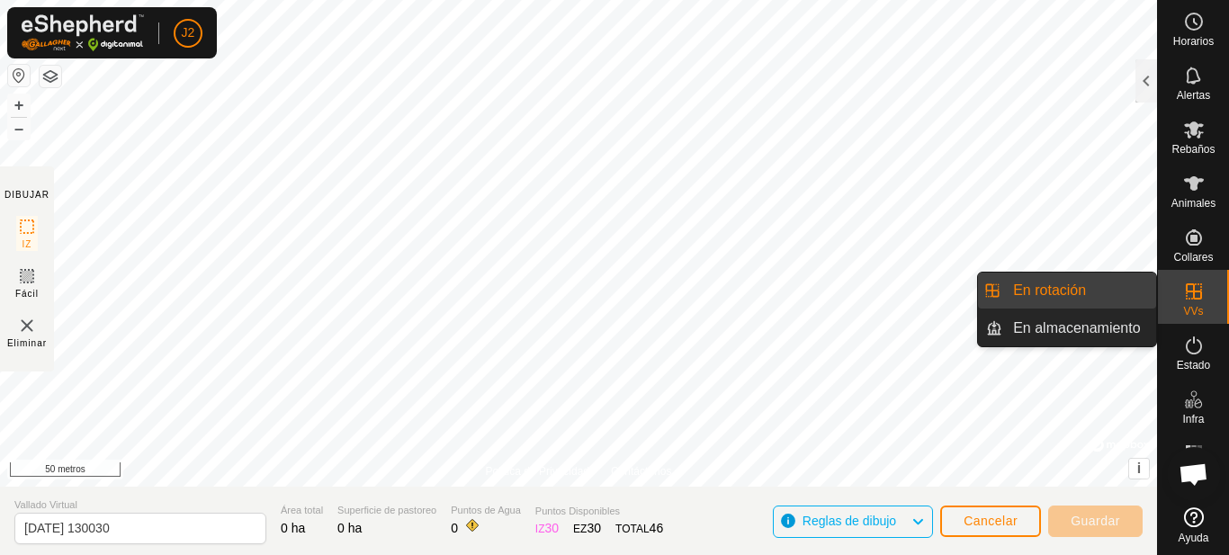
click at [1183, 297] on icon at bounding box center [1194, 292] width 22 height 22
click at [1060, 286] on link "En rotación" at bounding box center [1079, 291] width 154 height 36
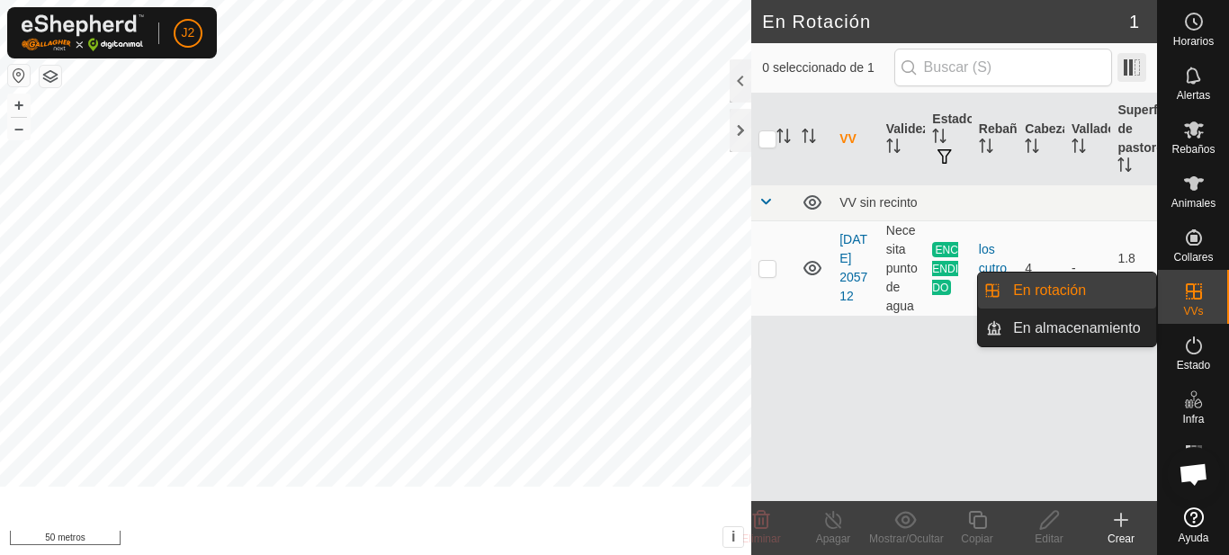
click at [1142, 81] on span at bounding box center [1131, 67] width 29 height 29
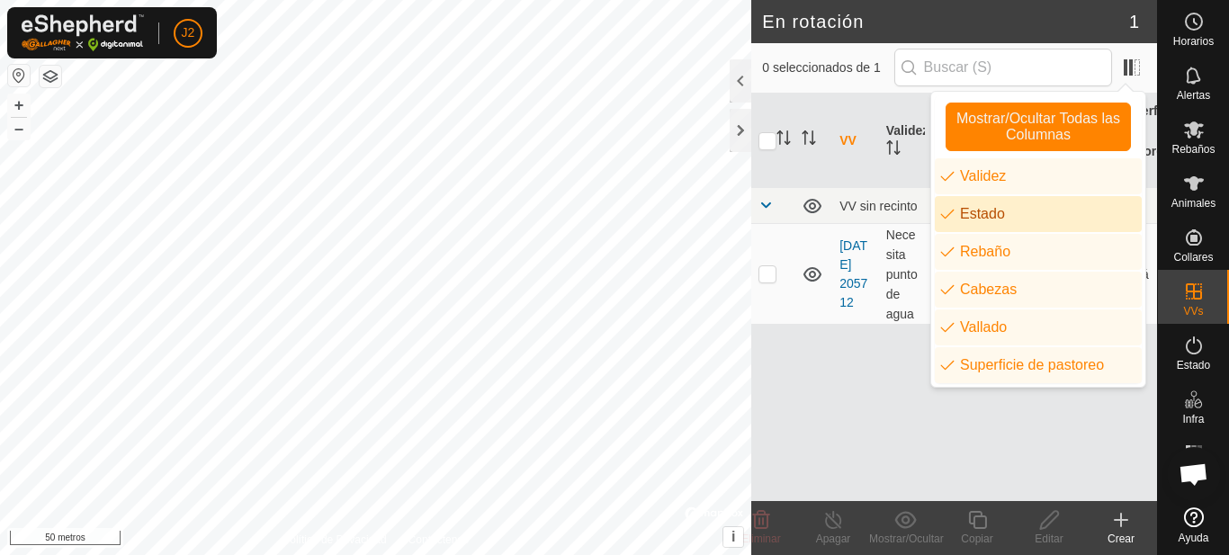
click at [1121, 517] on icon at bounding box center [1121, 520] width 0 height 13
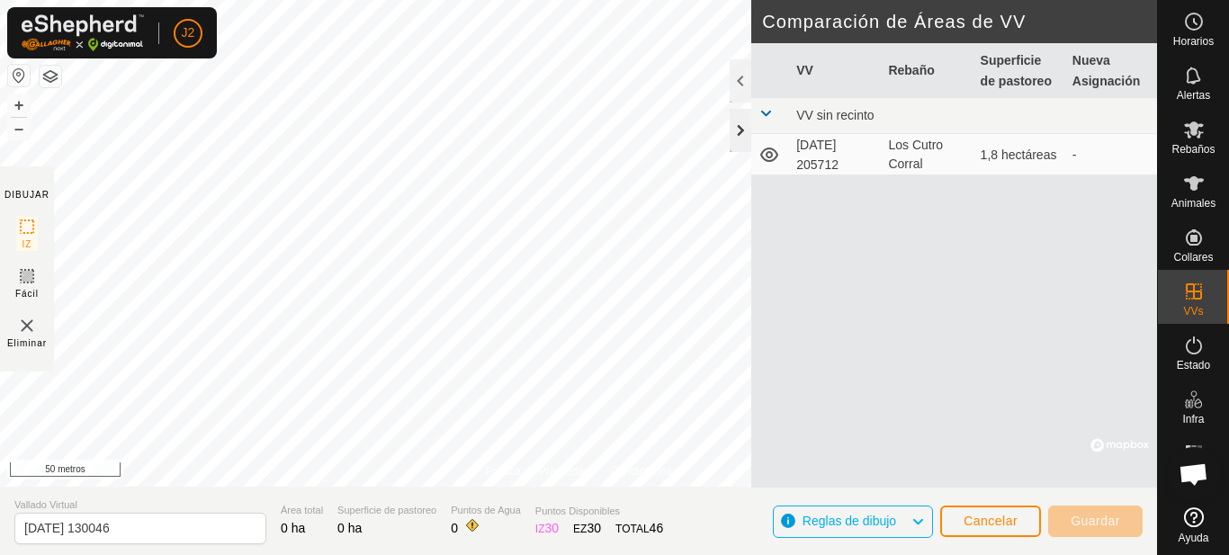
click at [745, 132] on div at bounding box center [740, 130] width 22 height 43
click at [737, 124] on div at bounding box center [740, 130] width 22 height 43
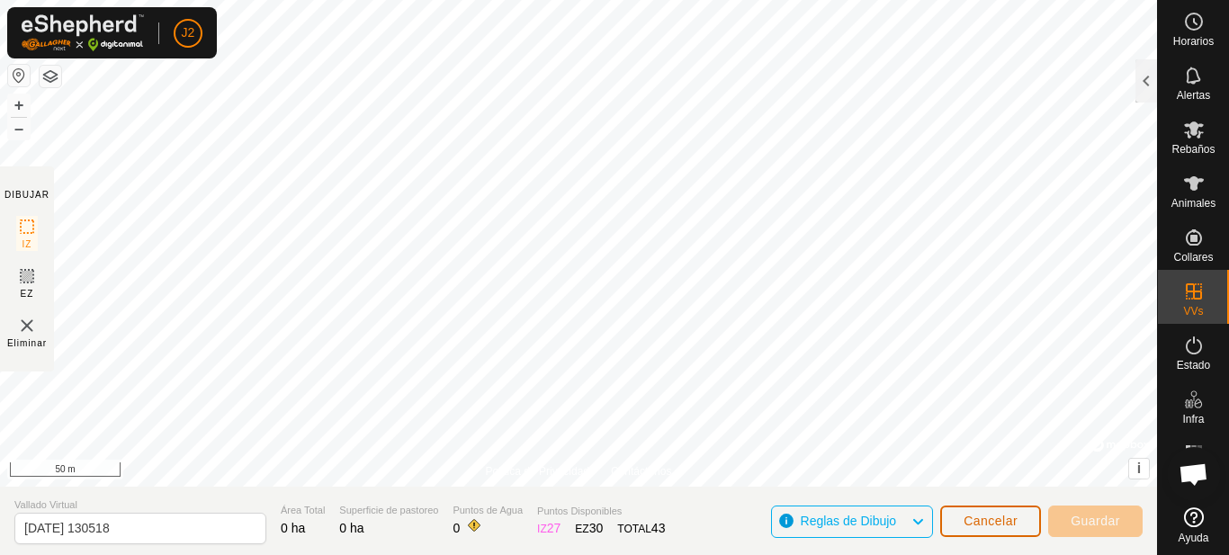
click at [1004, 520] on span "Cancelar" at bounding box center [990, 521] width 54 height 14
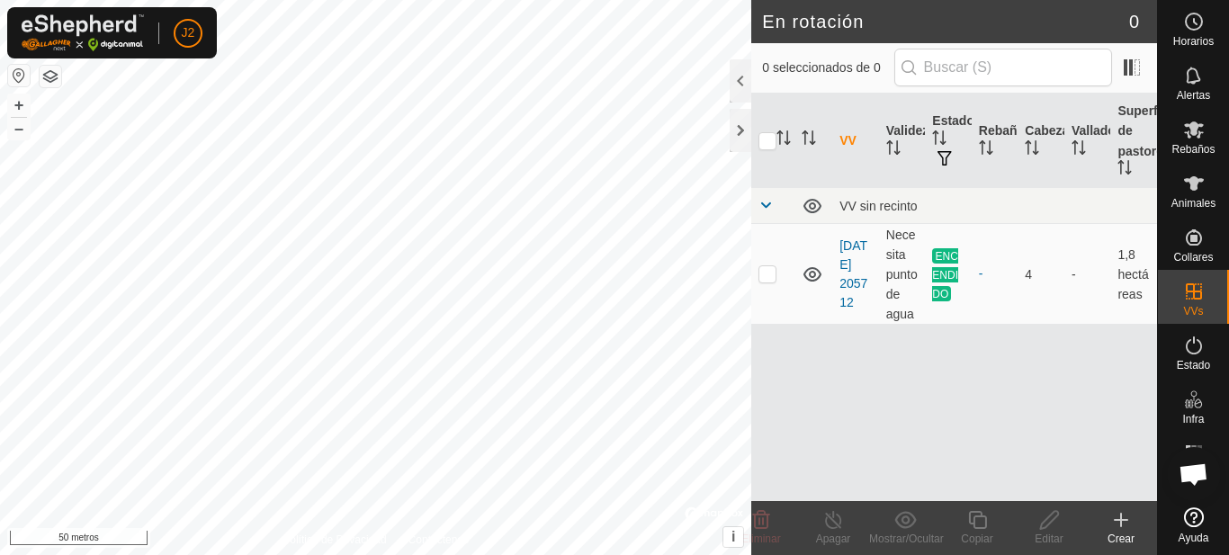
click at [1119, 520] on icon at bounding box center [1120, 520] width 13 height 0
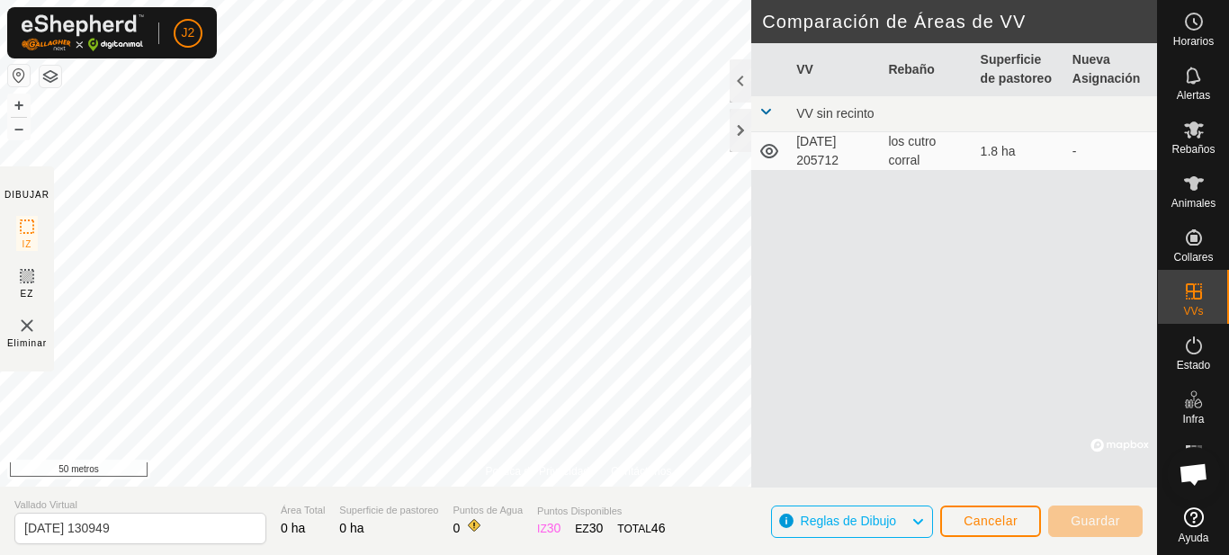
click at [741, 130] on div at bounding box center [740, 130] width 22 height 43
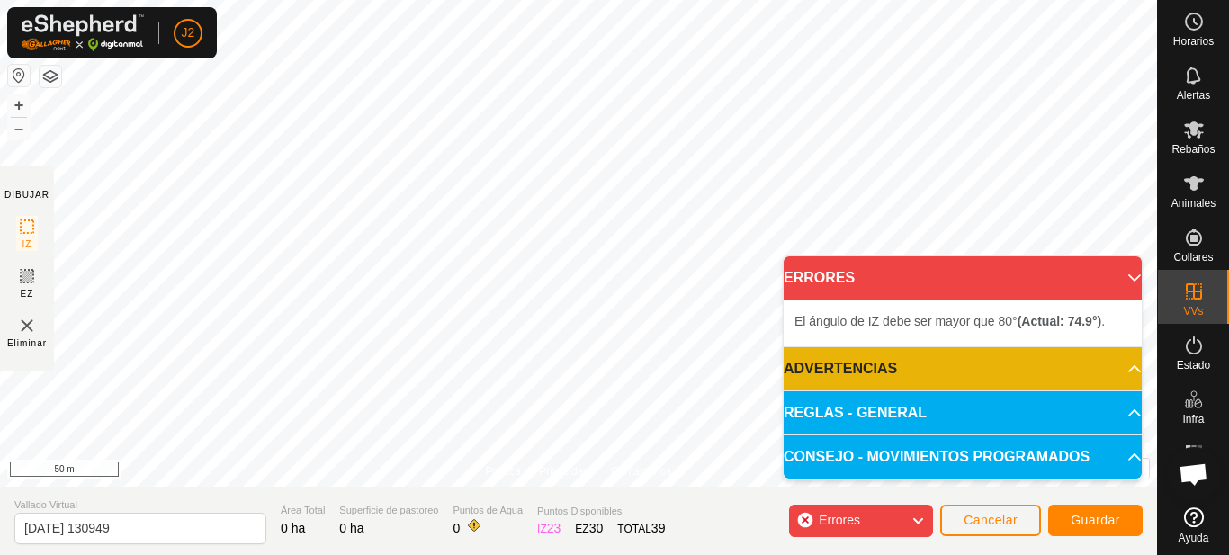
click at [1122, 274] on p-accordion-header "ERRORES" at bounding box center [962, 277] width 358 height 43
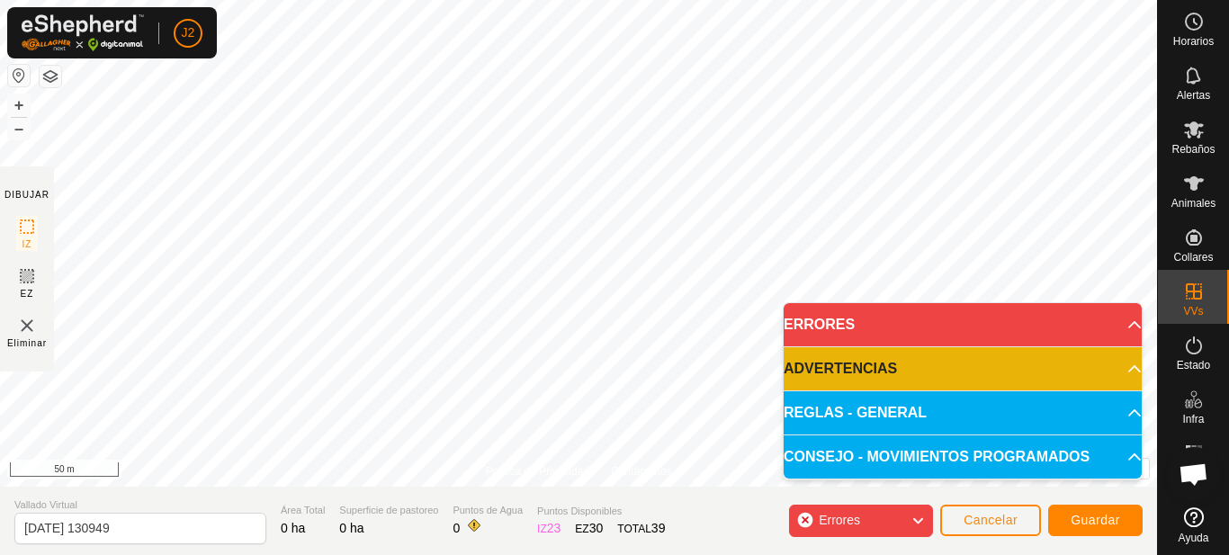
click at [1100, 323] on p-accordion-header "ERRORES" at bounding box center [962, 324] width 358 height 43
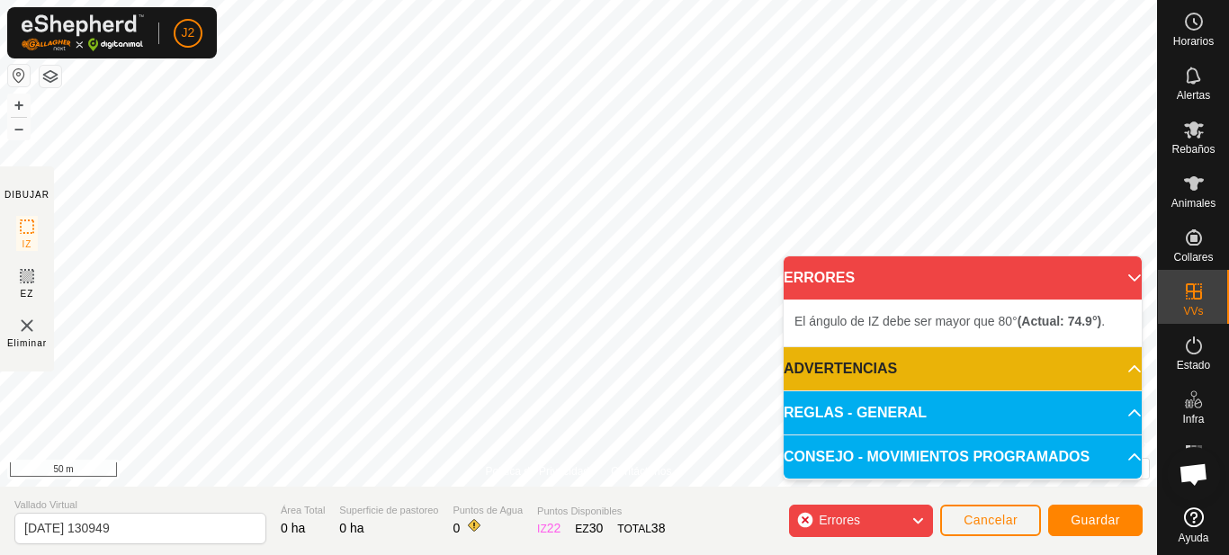
click at [1120, 279] on p-accordion-header "ERRORES" at bounding box center [962, 277] width 358 height 43
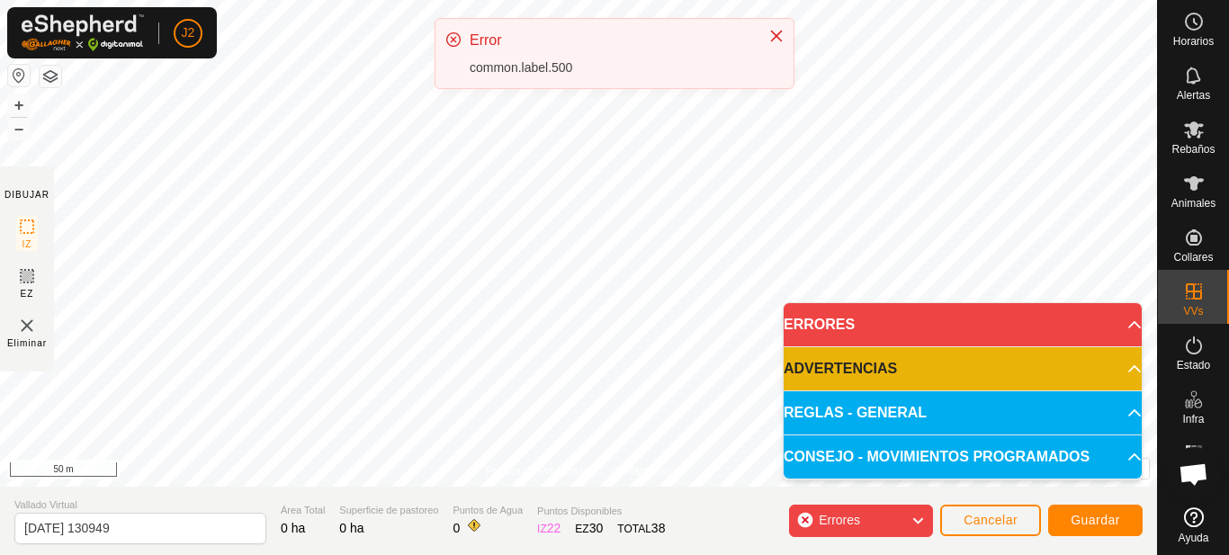
click at [1133, 329] on p-accordion-header "ERRORES" at bounding box center [962, 324] width 358 height 43
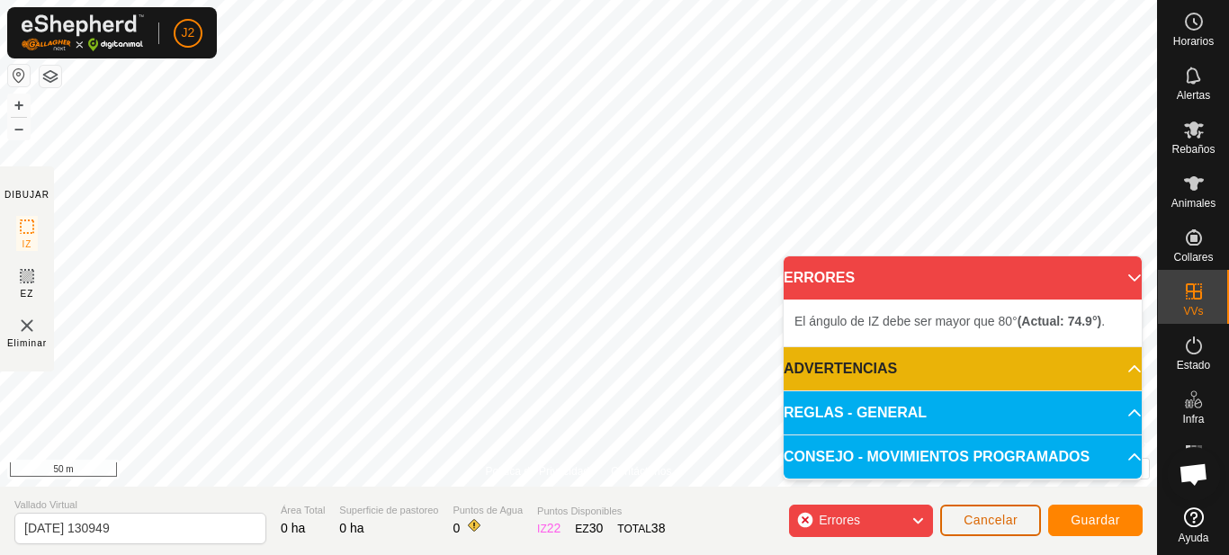
click at [994, 523] on span "Cancelar" at bounding box center [990, 520] width 54 height 14
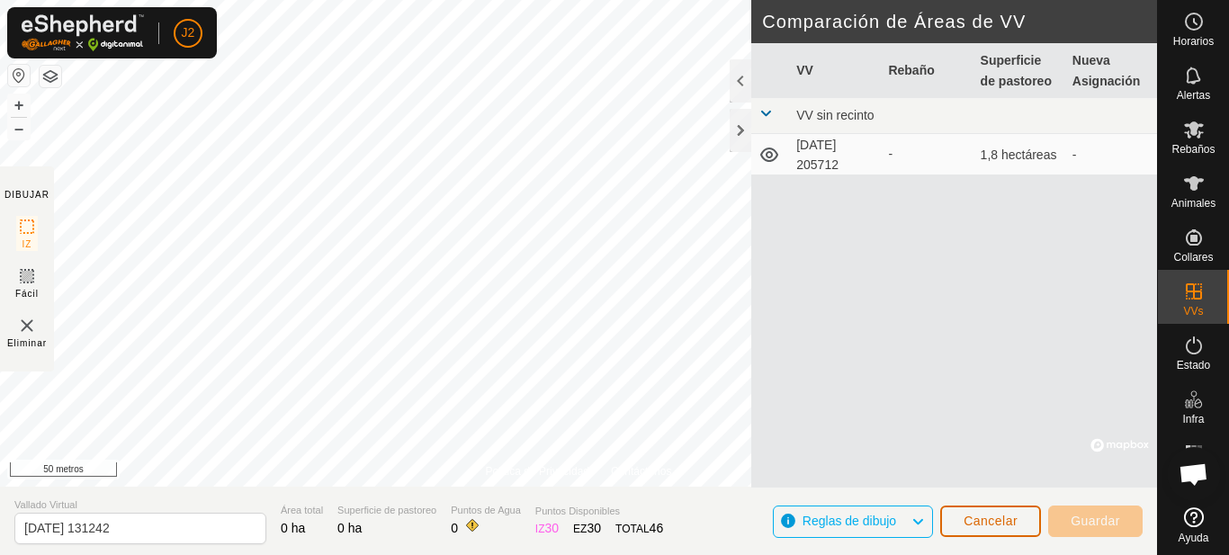
click at [998, 521] on font "Cancelar" at bounding box center [990, 521] width 54 height 14
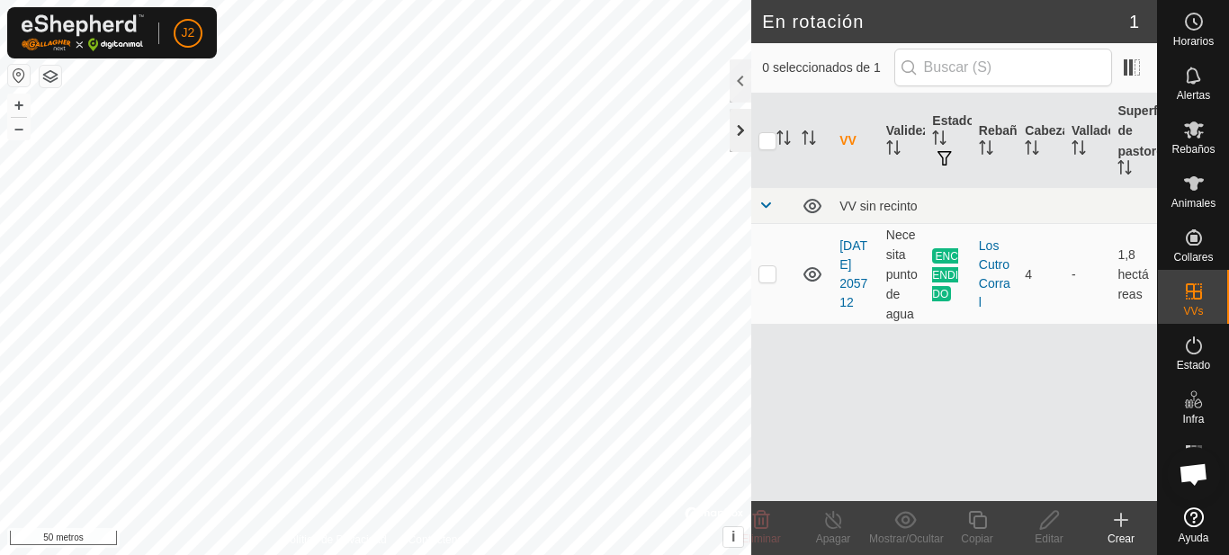
click at [741, 133] on div at bounding box center [740, 130] width 22 height 43
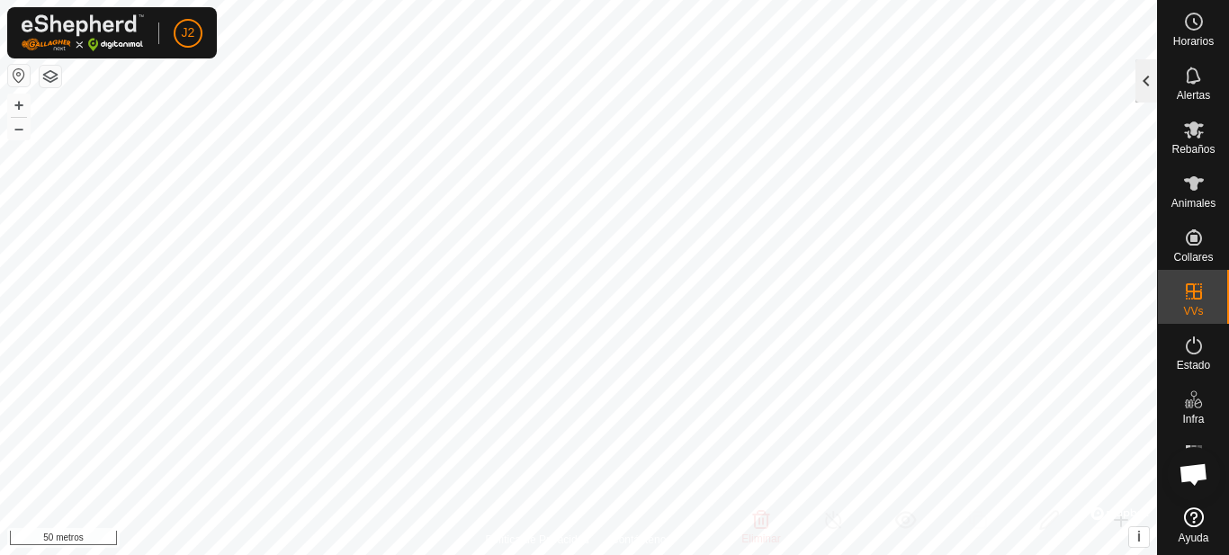
click at [1144, 82] on div at bounding box center [1146, 80] width 22 height 43
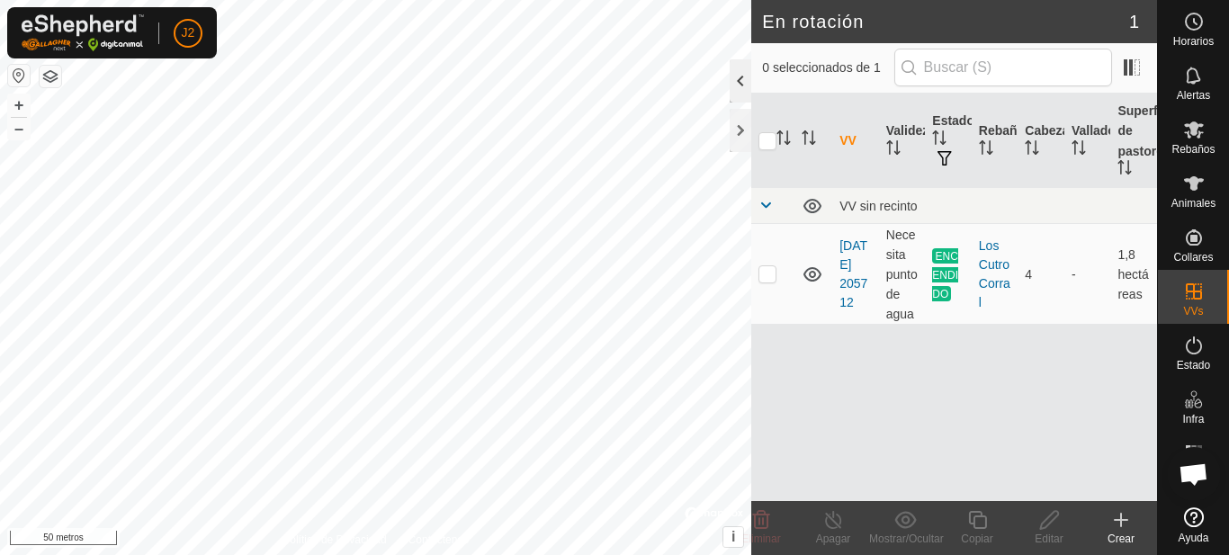
click at [730, 82] on div at bounding box center [740, 80] width 22 height 43
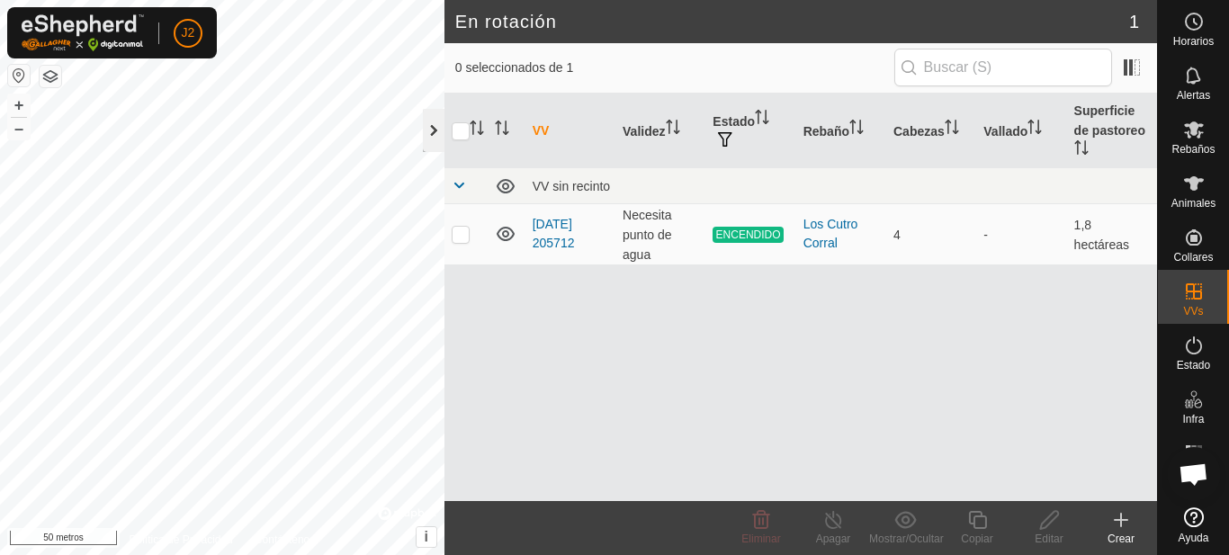
click at [434, 118] on div at bounding box center [434, 130] width 22 height 43
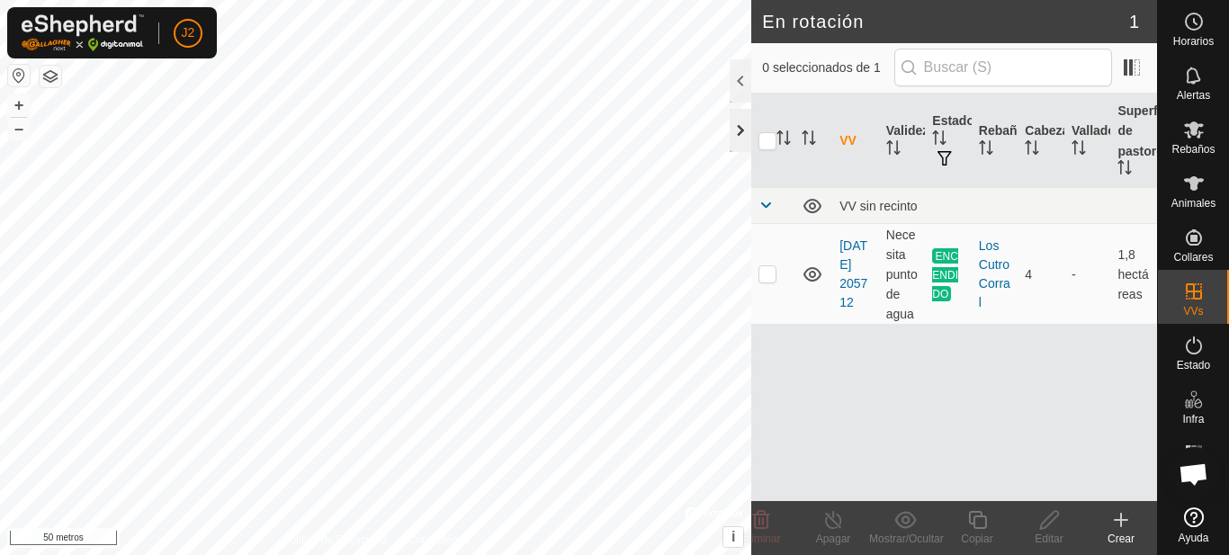
click at [746, 134] on div at bounding box center [740, 130] width 22 height 43
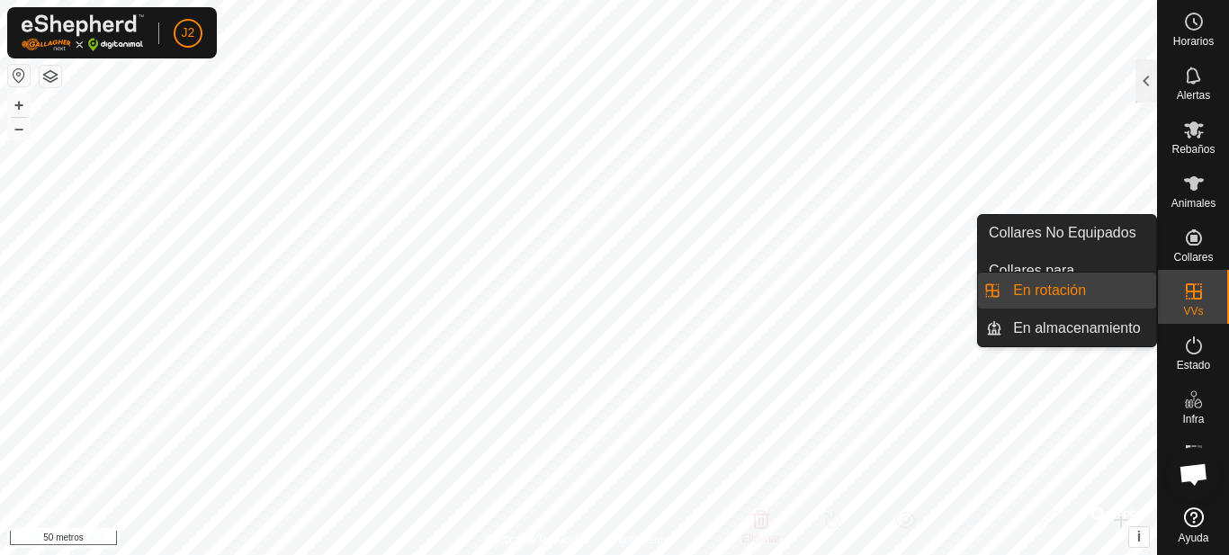
click at [1173, 300] on div "VVs" at bounding box center [1193, 297] width 71 height 54
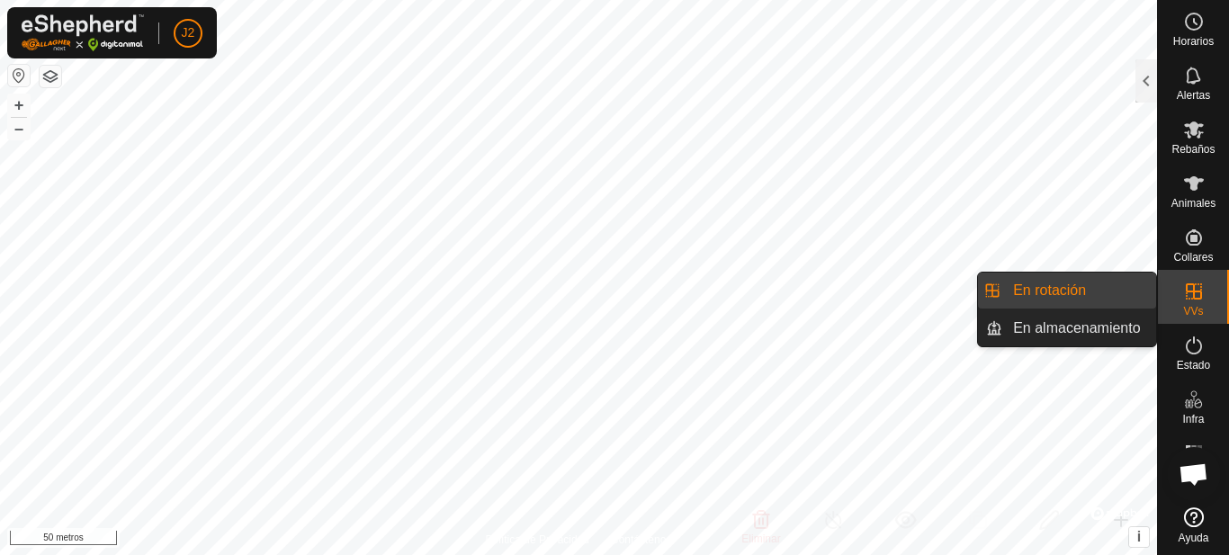
click at [1107, 290] on link "En rotación" at bounding box center [1079, 291] width 154 height 36
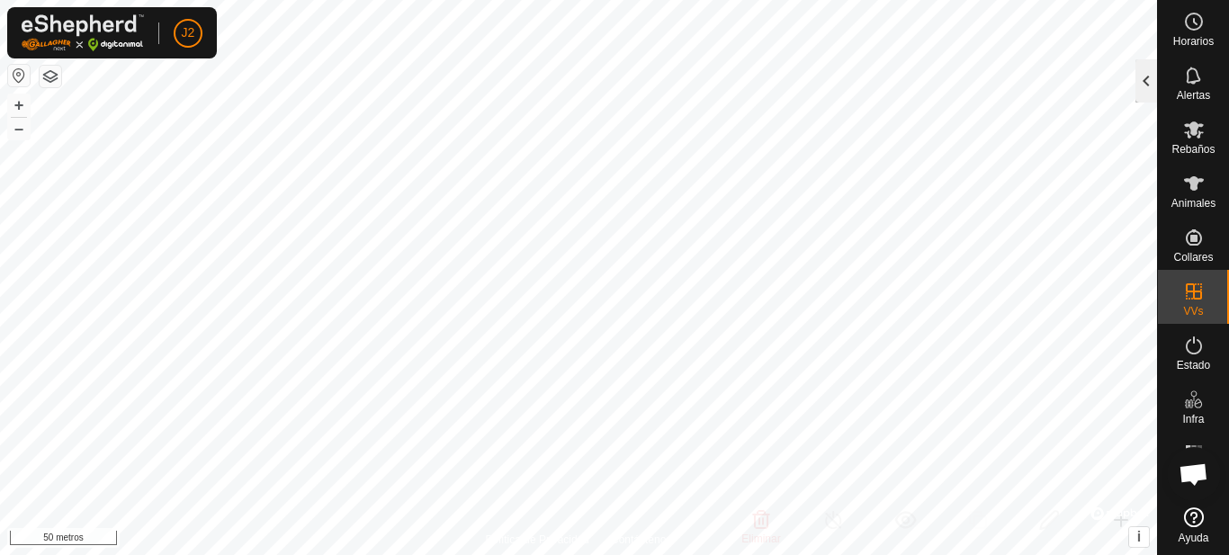
click at [1148, 84] on div at bounding box center [1146, 80] width 22 height 43
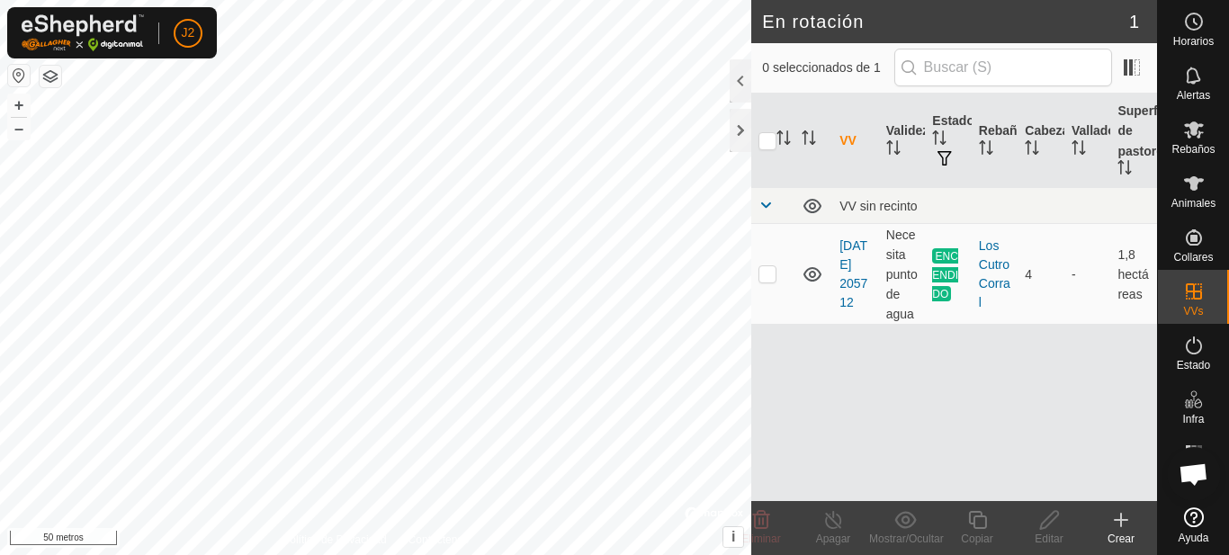
click at [1112, 523] on icon at bounding box center [1121, 520] width 22 height 22
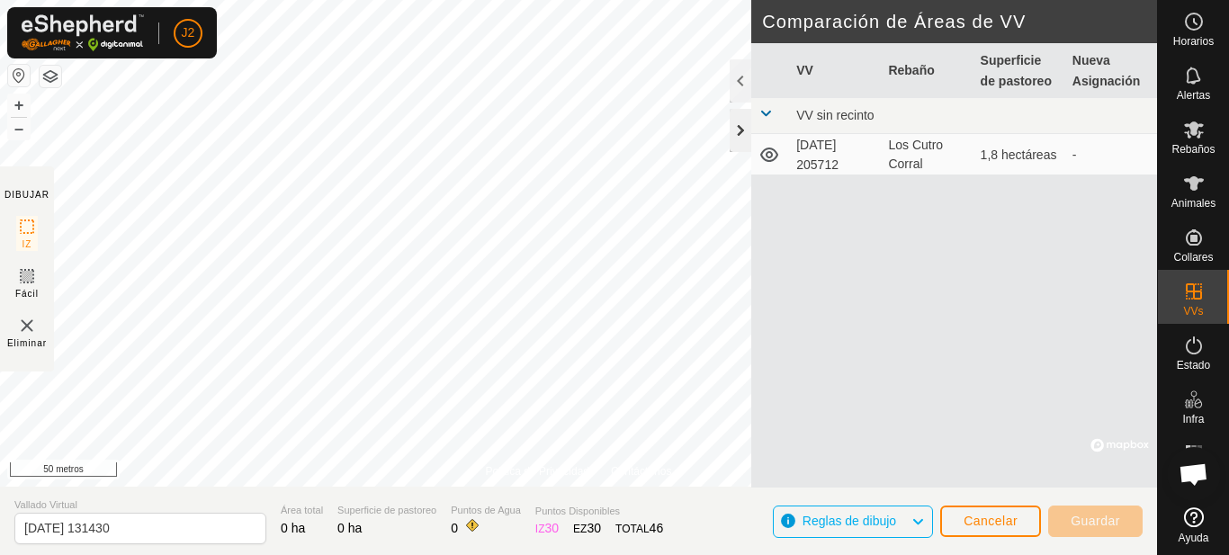
click at [748, 134] on div at bounding box center [740, 130] width 22 height 43
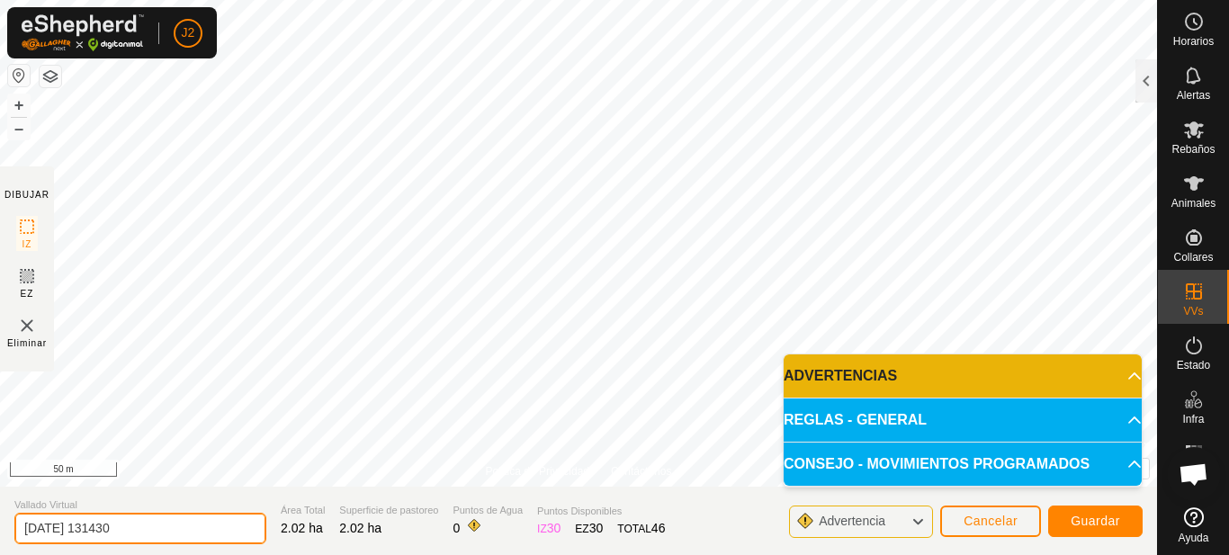
click at [183, 530] on input "2025-10-14 131430" at bounding box center [140, 528] width 252 height 31
type input "2"
type input "nuevo t tofilo"
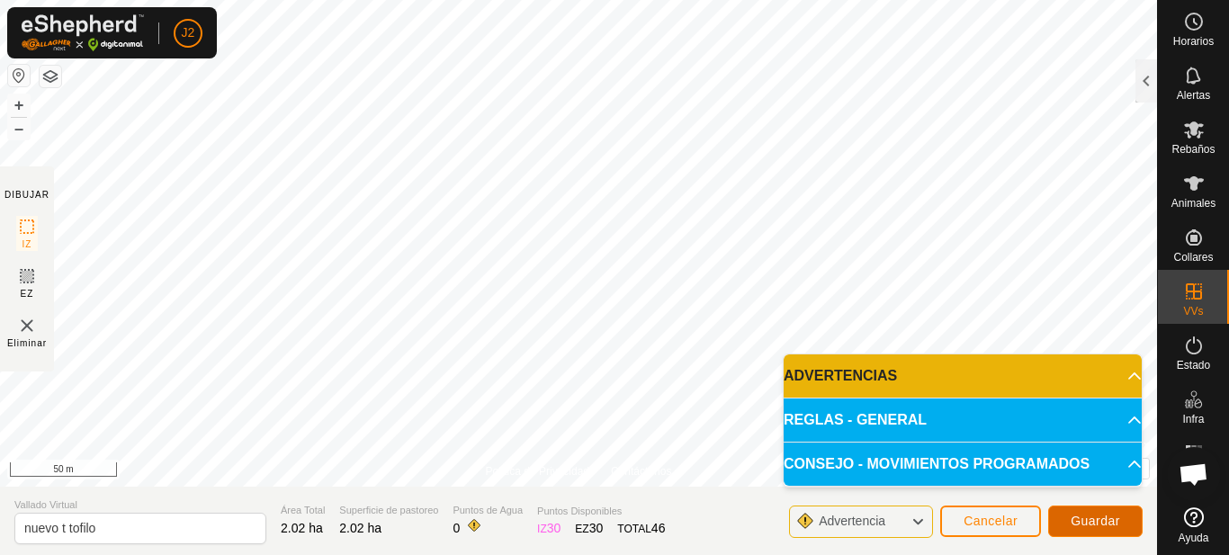
click at [1082, 519] on span "Guardar" at bounding box center [1094, 521] width 49 height 14
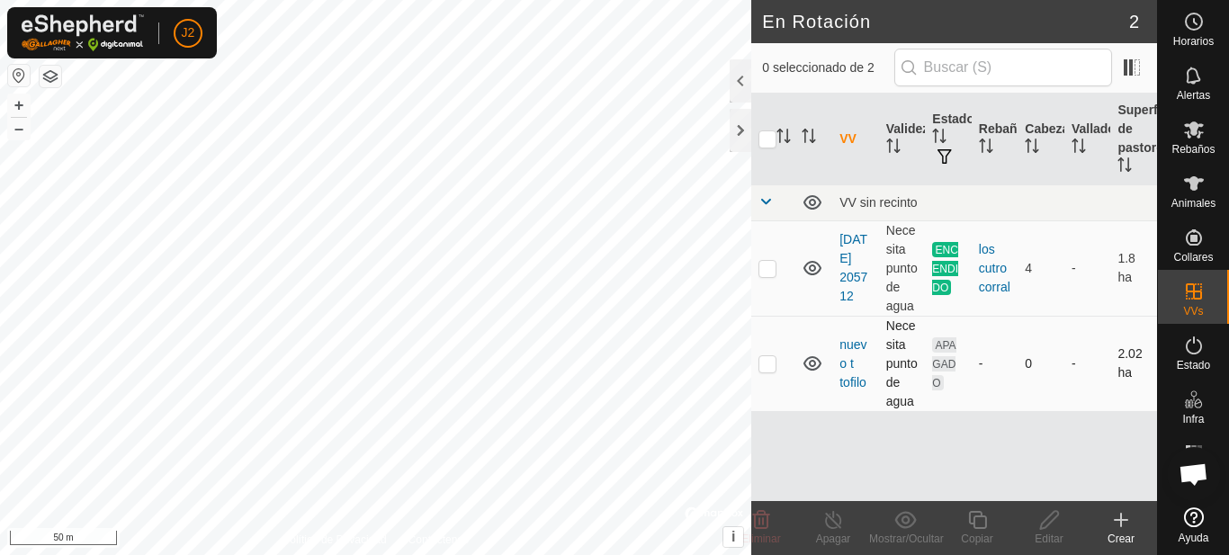
click at [767, 366] on p-checkbox at bounding box center [767, 363] width 18 height 14
click at [746, 69] on div at bounding box center [740, 80] width 22 height 43
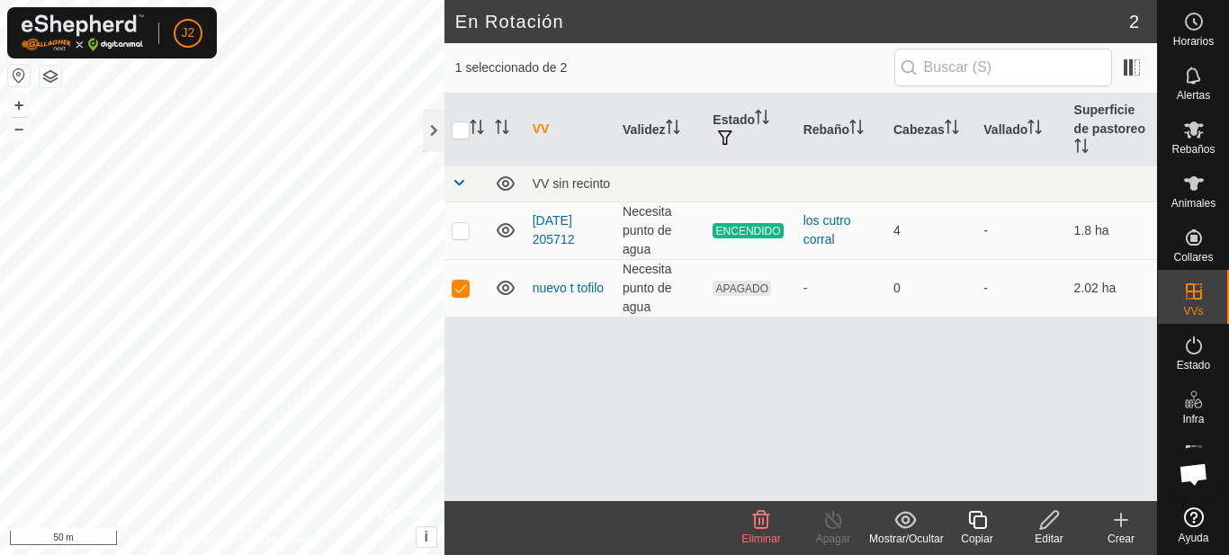
click at [749, 531] on div "Eliminar" at bounding box center [761, 539] width 72 height 16
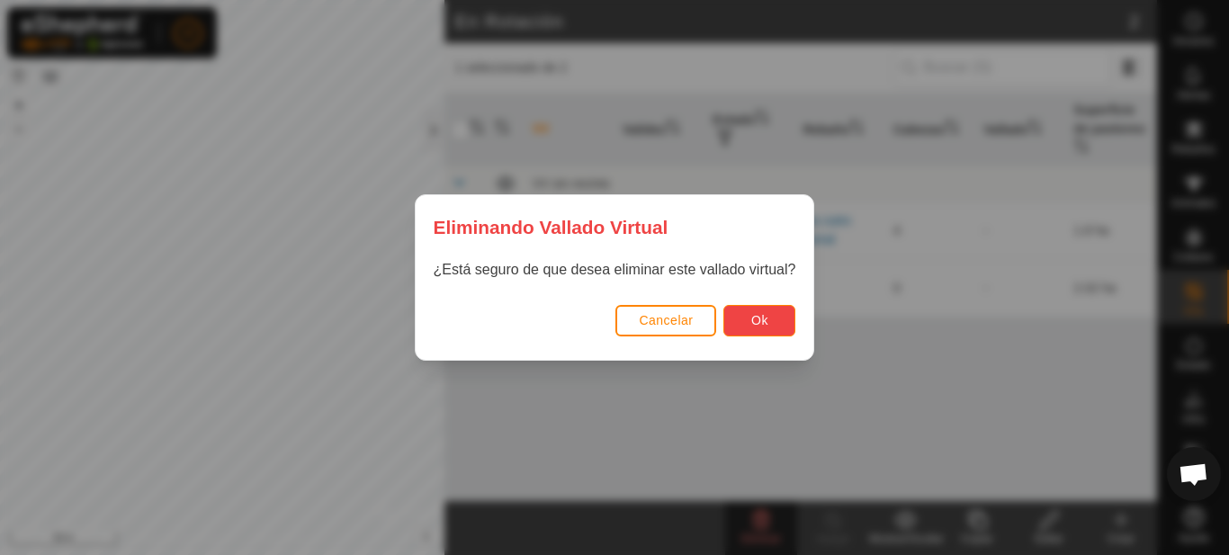
click at [761, 318] on span "Ok" at bounding box center [759, 320] width 17 height 14
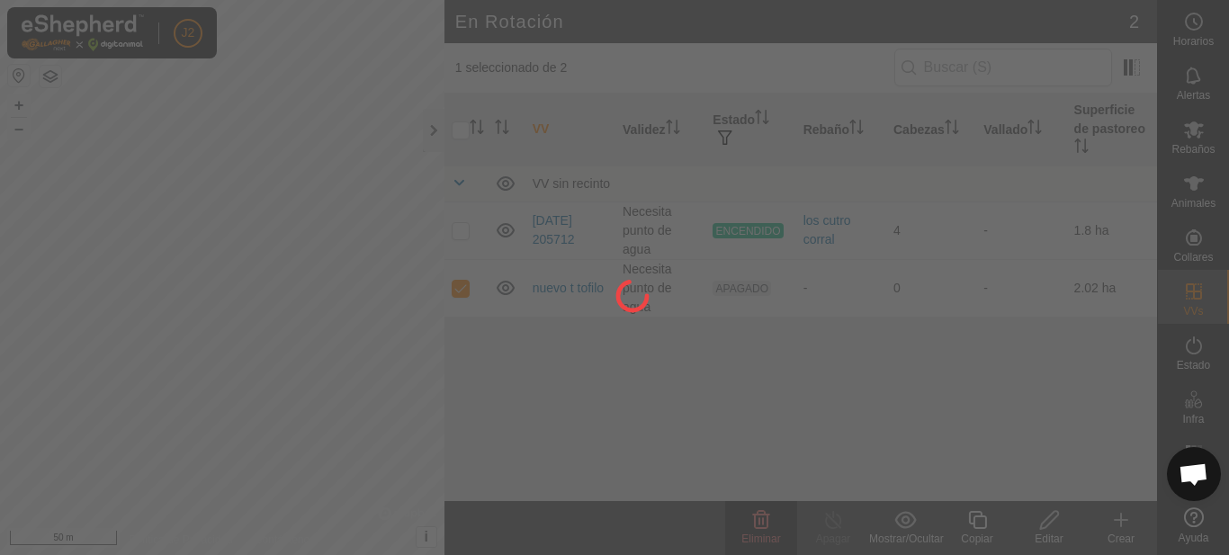
checkbox input "false"
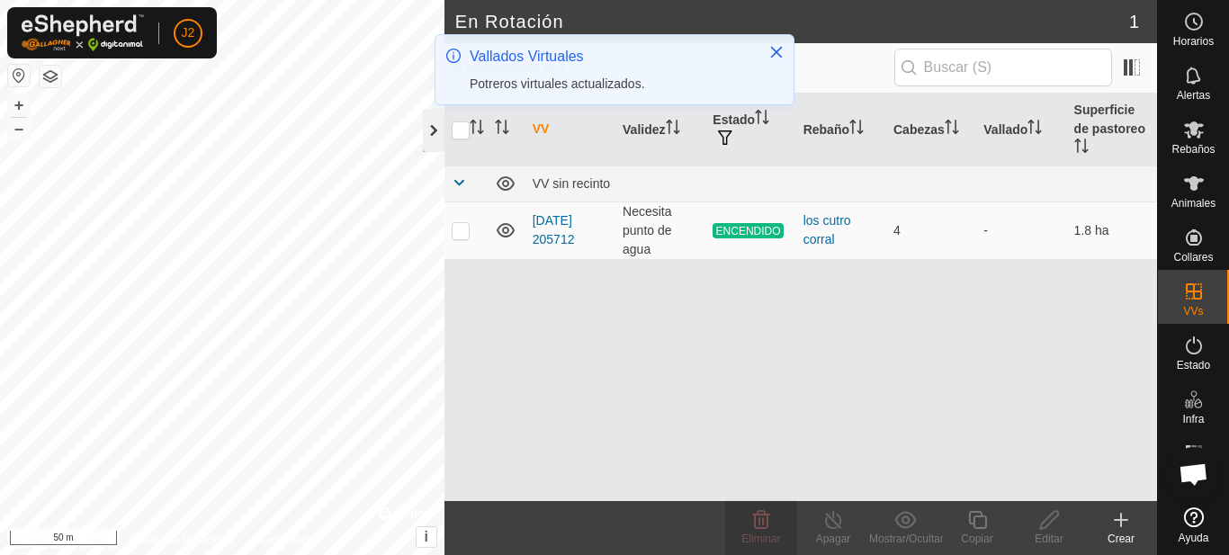
click at [428, 139] on div at bounding box center [434, 130] width 22 height 43
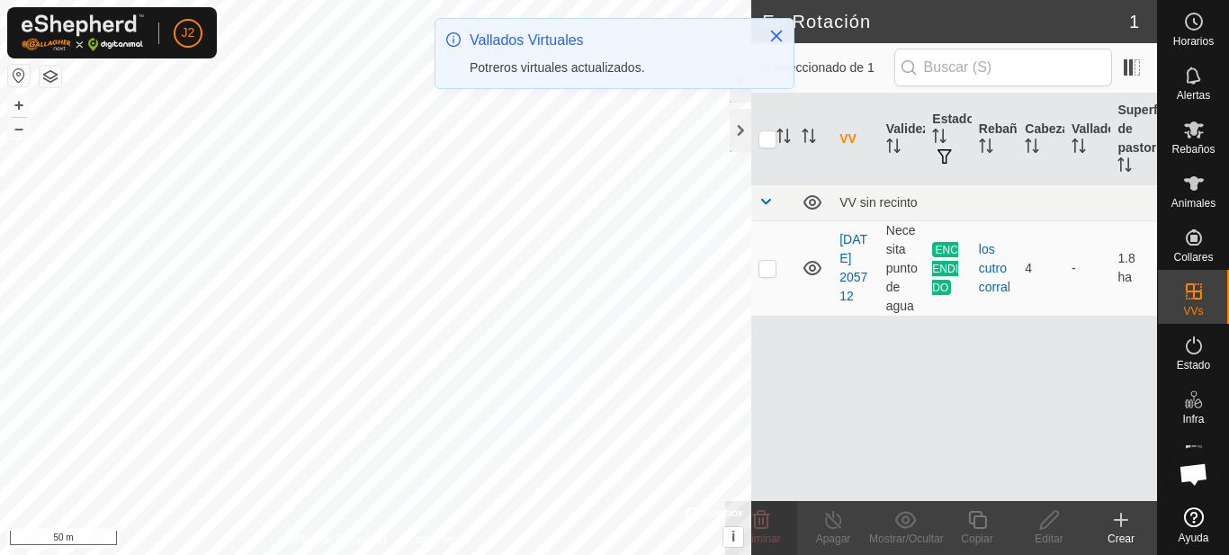
click at [1115, 532] on div "Crear" at bounding box center [1121, 539] width 72 height 16
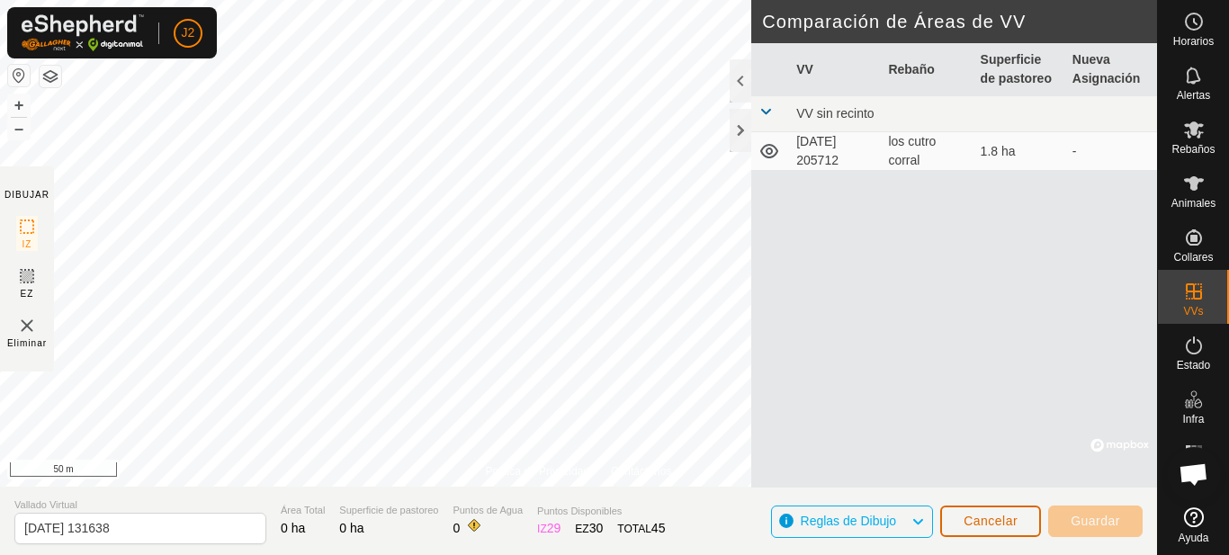
click at [1000, 523] on span "Cancelar" at bounding box center [990, 521] width 54 height 14
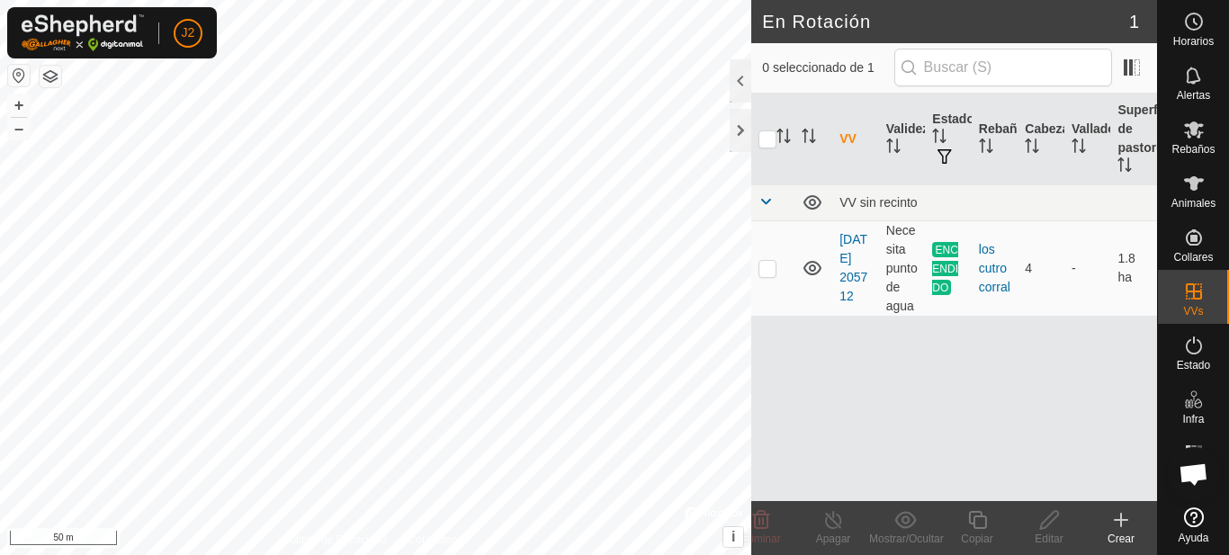
click at [1117, 527] on icon at bounding box center [1121, 520] width 22 height 22
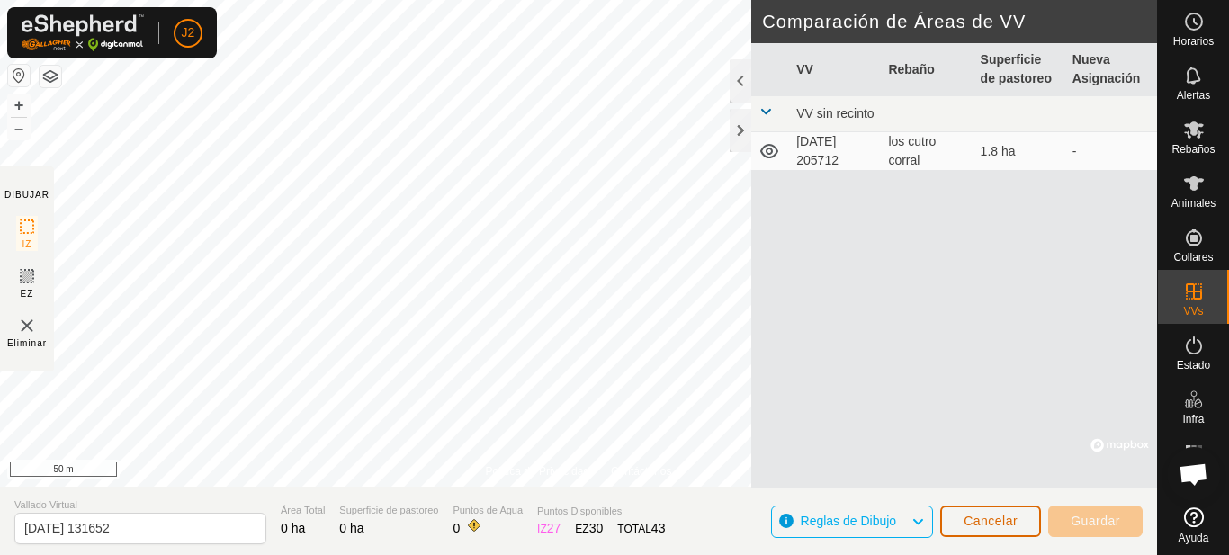
click at [989, 516] on span "Cancelar" at bounding box center [990, 521] width 54 height 14
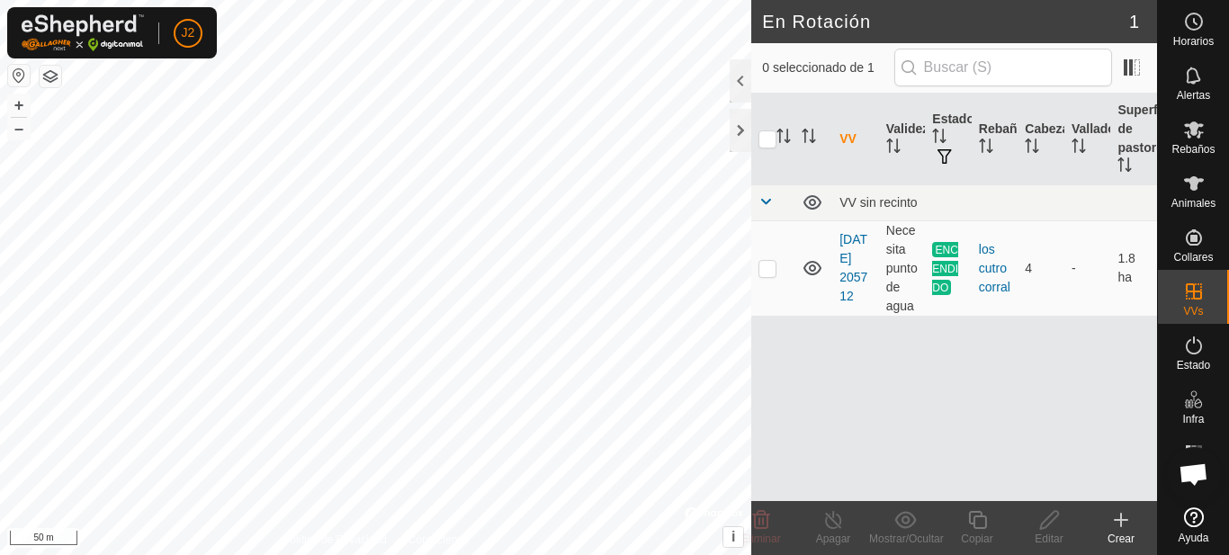
click at [1130, 519] on create-svg-icon at bounding box center [1121, 520] width 72 height 22
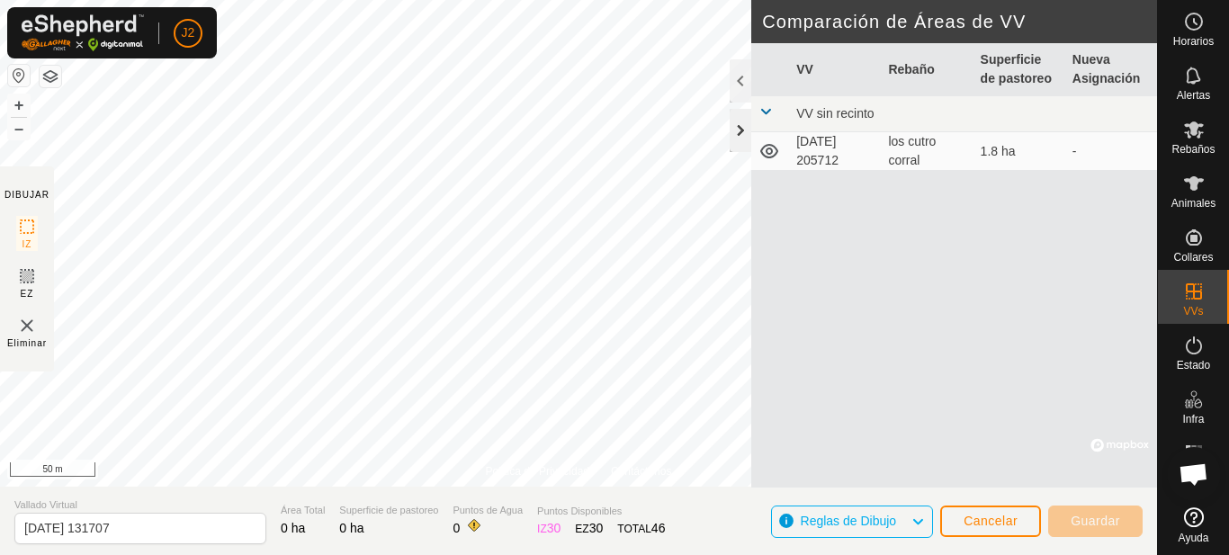
click at [740, 126] on div at bounding box center [740, 130] width 22 height 43
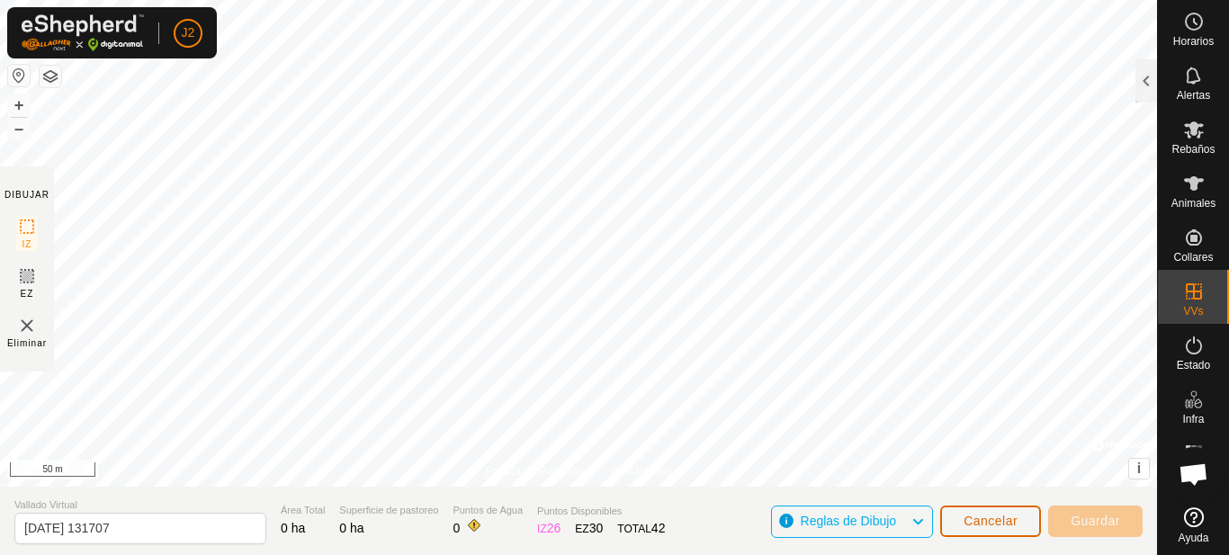
click at [1011, 521] on span "Cancelar" at bounding box center [990, 521] width 54 height 14
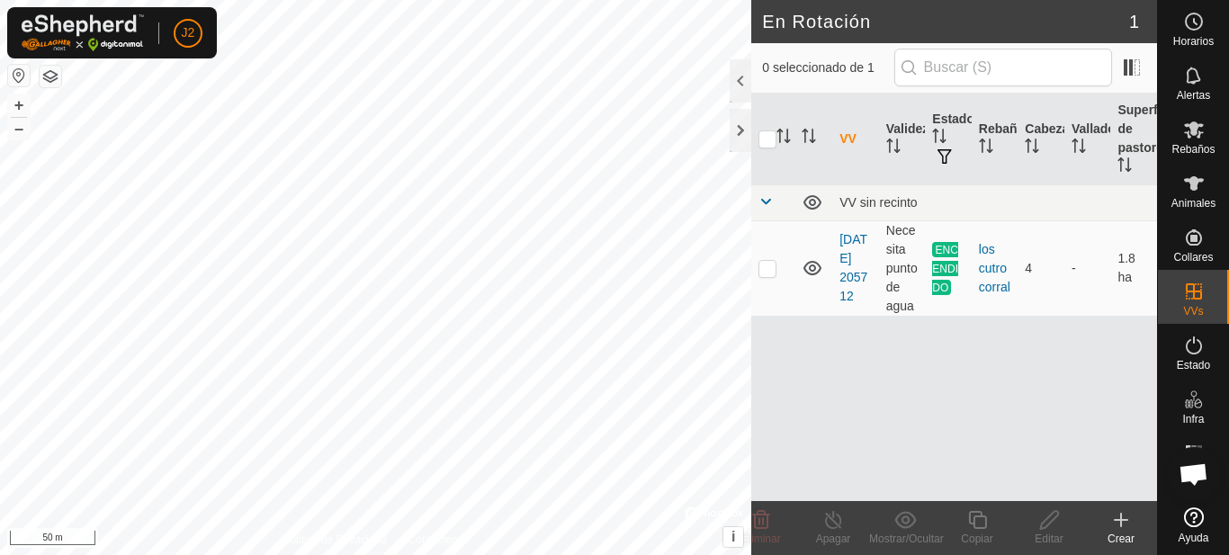
click at [1120, 530] on icon at bounding box center [1121, 520] width 22 height 22
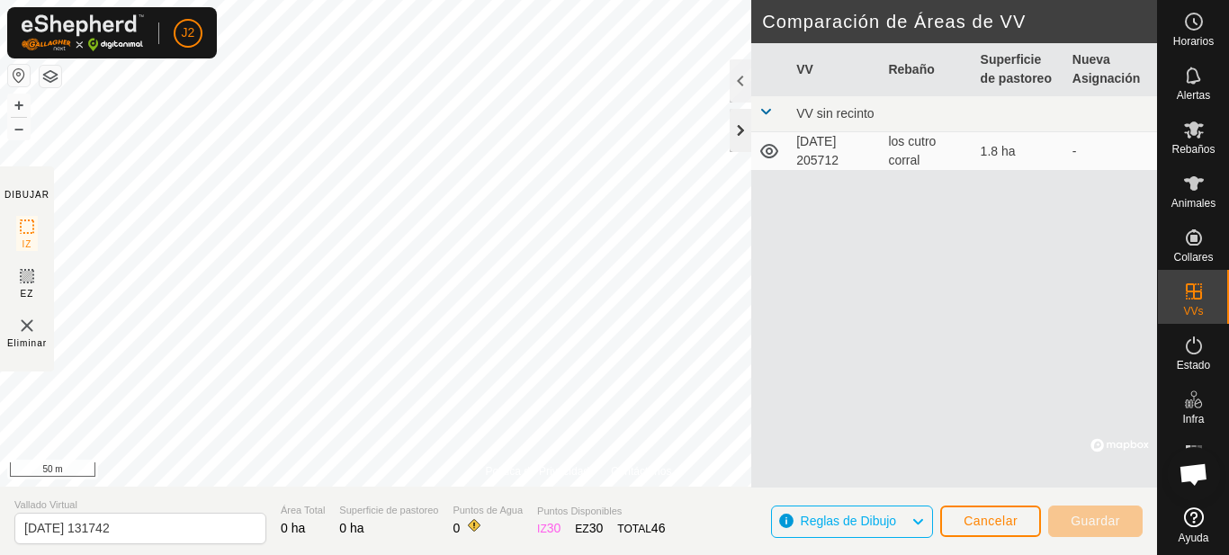
click at [734, 131] on div at bounding box center [740, 130] width 22 height 43
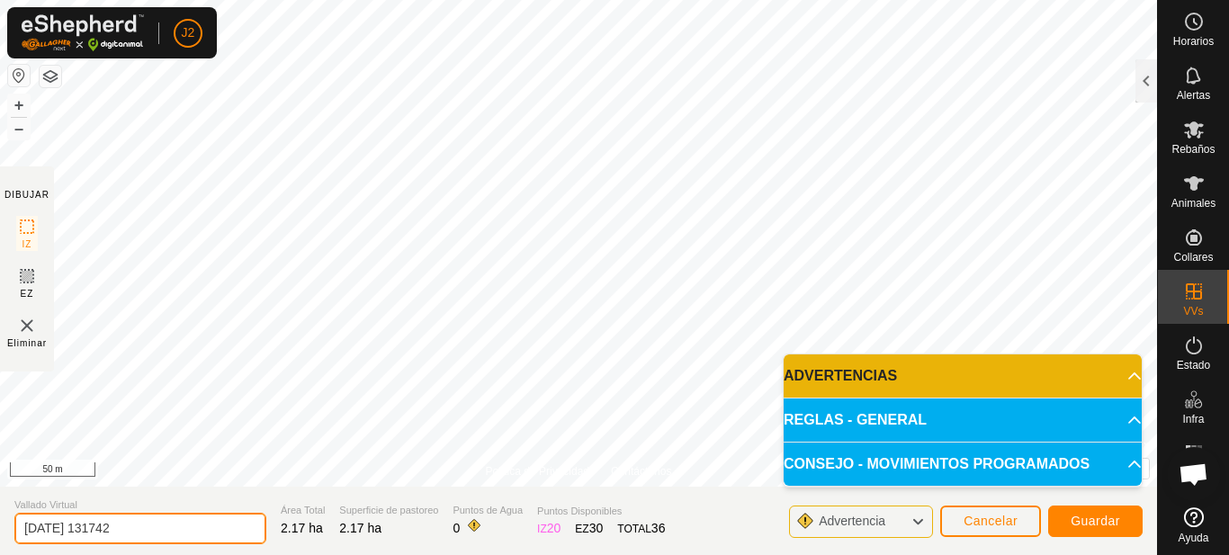
click at [201, 515] on input "2025-10-14 131742" at bounding box center [140, 528] width 252 height 31
click at [170, 533] on input "2025-10-14 131742" at bounding box center [140, 528] width 252 height 31
type input "2"
type input "nuevo t tofilo"
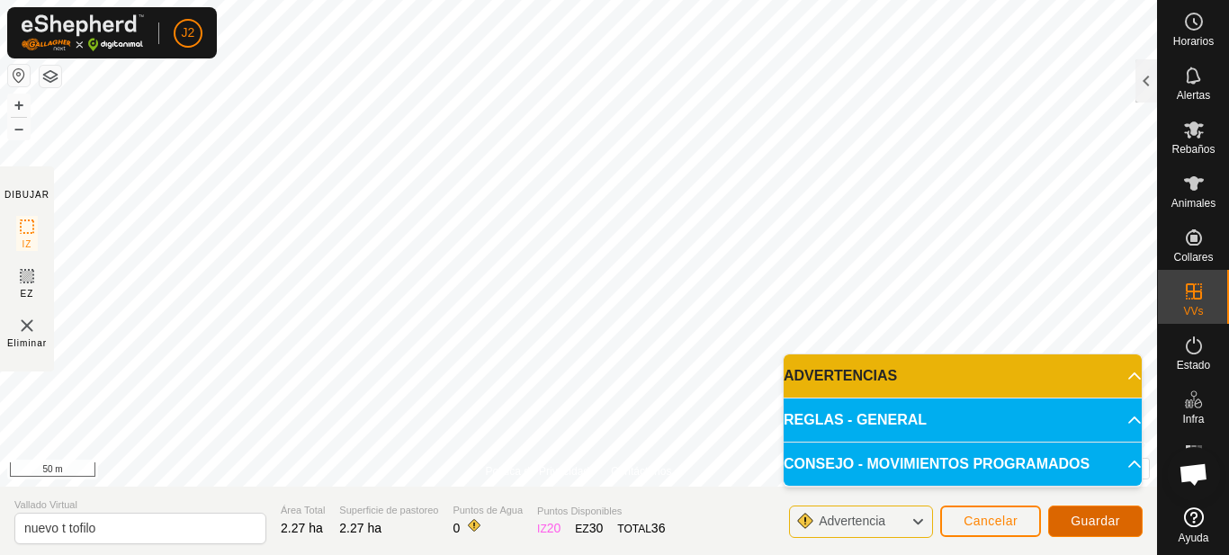
click at [1116, 515] on span "Guardar" at bounding box center [1094, 521] width 49 height 14
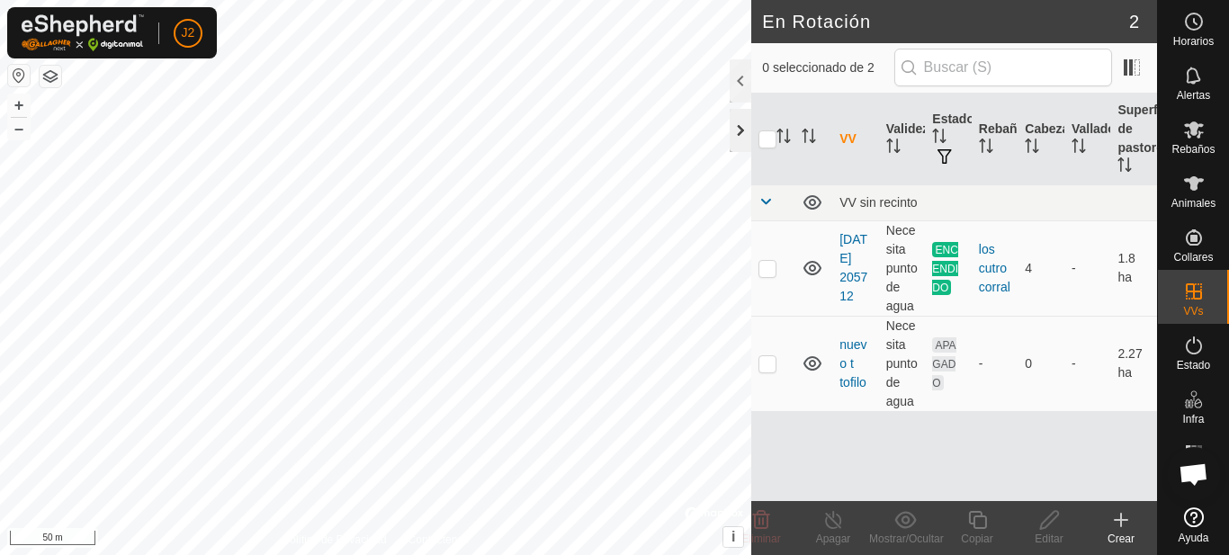
click at [738, 134] on div at bounding box center [740, 130] width 22 height 43
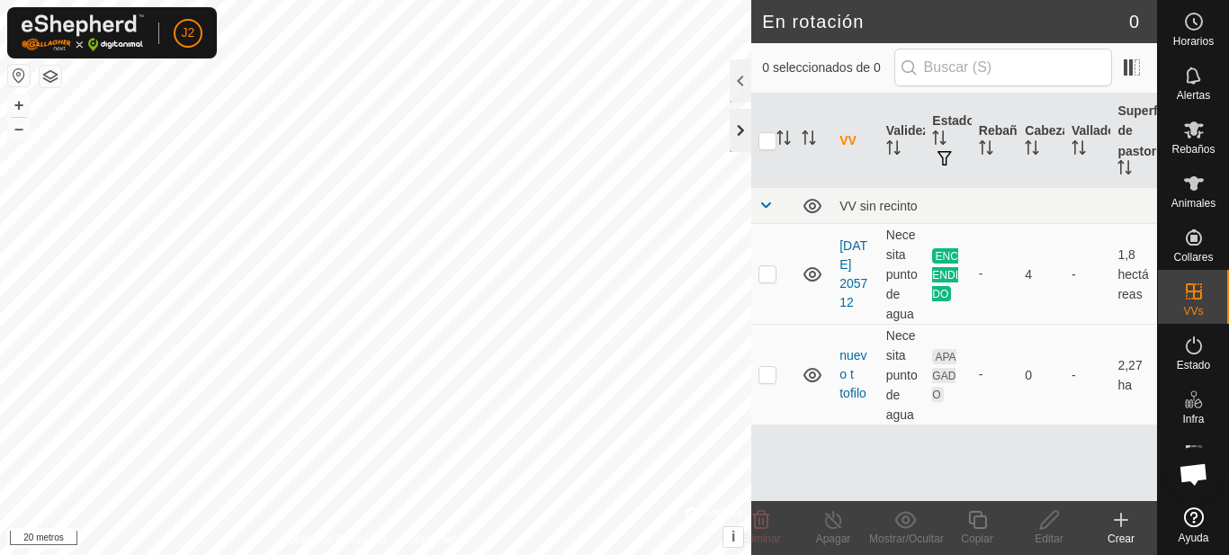
click at [736, 125] on div at bounding box center [740, 130] width 22 height 43
